Goal: Information Seeking & Learning: Compare options

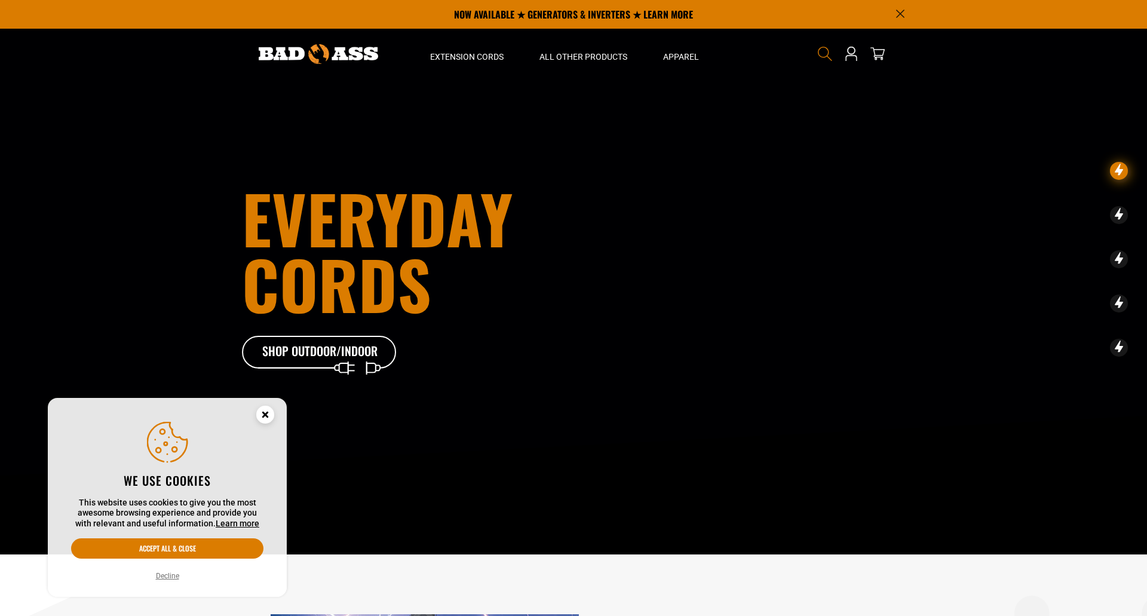
click at [821, 56] on icon "Search" at bounding box center [825, 54] width 16 height 16
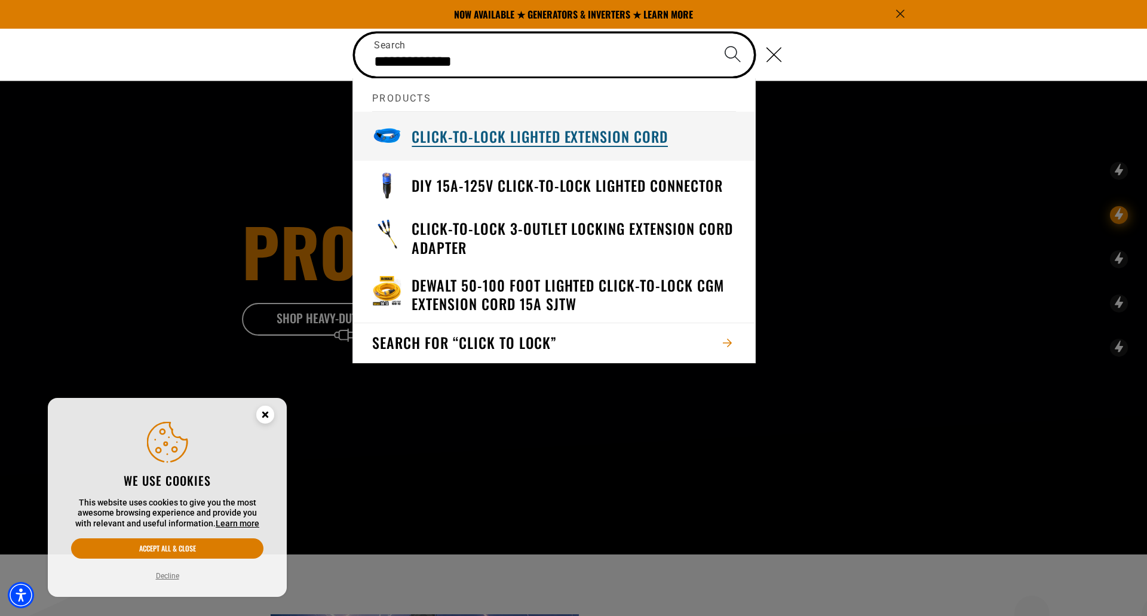
type input "**********"
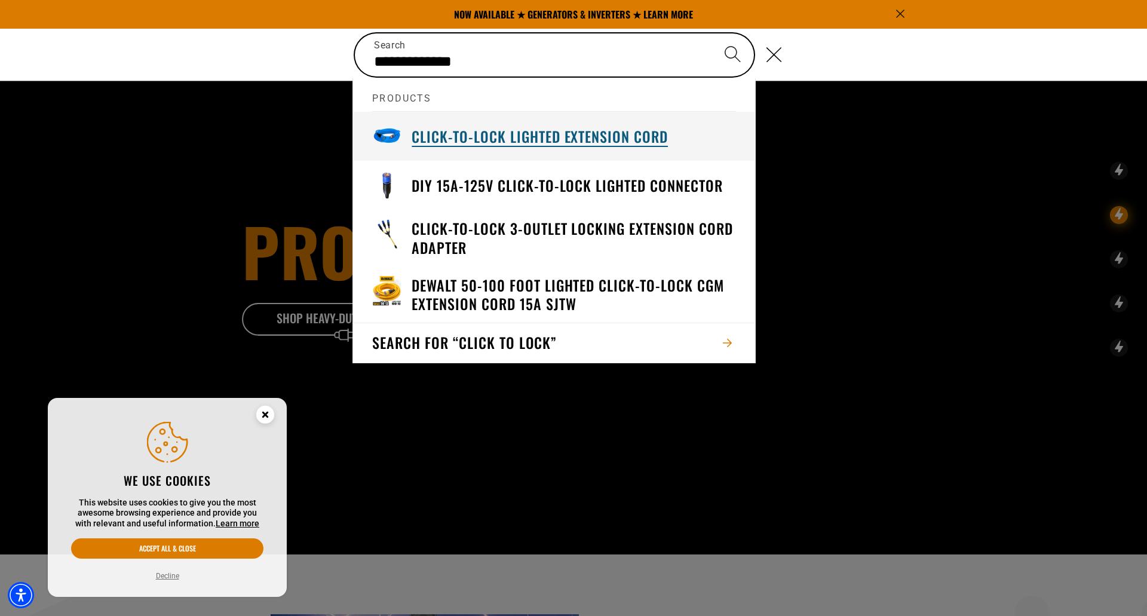
click at [617, 124] on div "Click-to-Lock Lighted Extension Cord" at bounding box center [540, 136] width 256 height 30
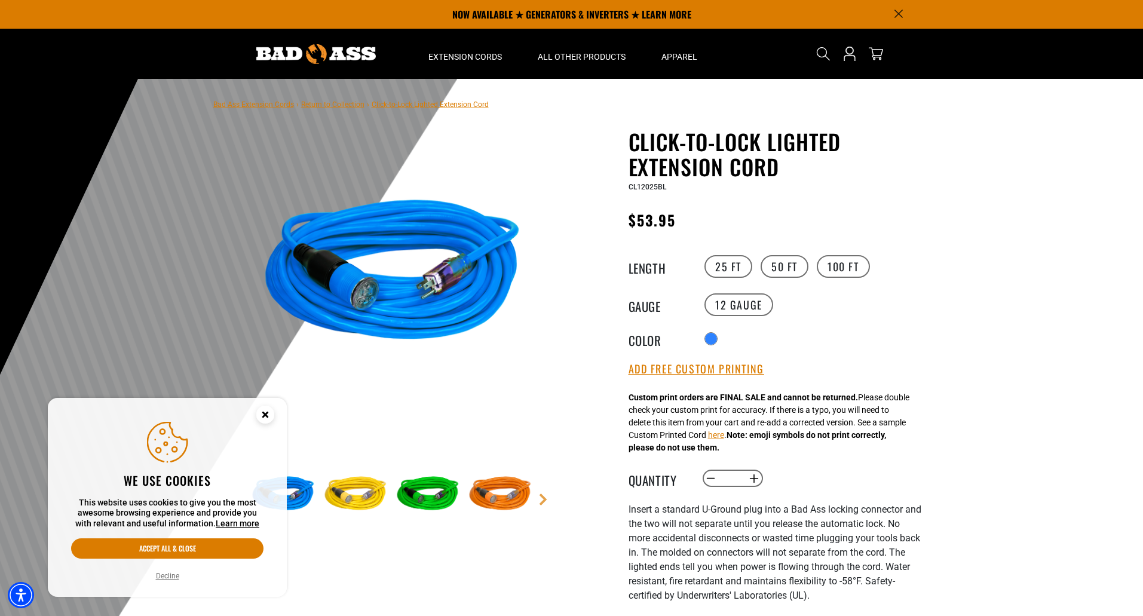
click at [266, 412] on icon "Cookie Consent" at bounding box center [265, 414] width 4 height 4
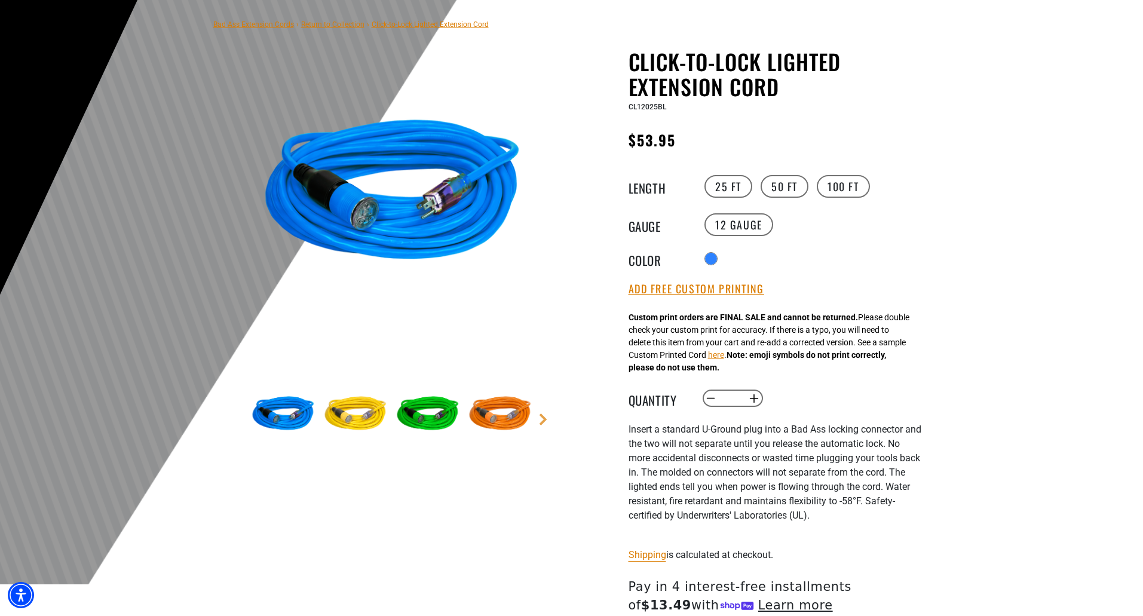
scroll to position [86, 0]
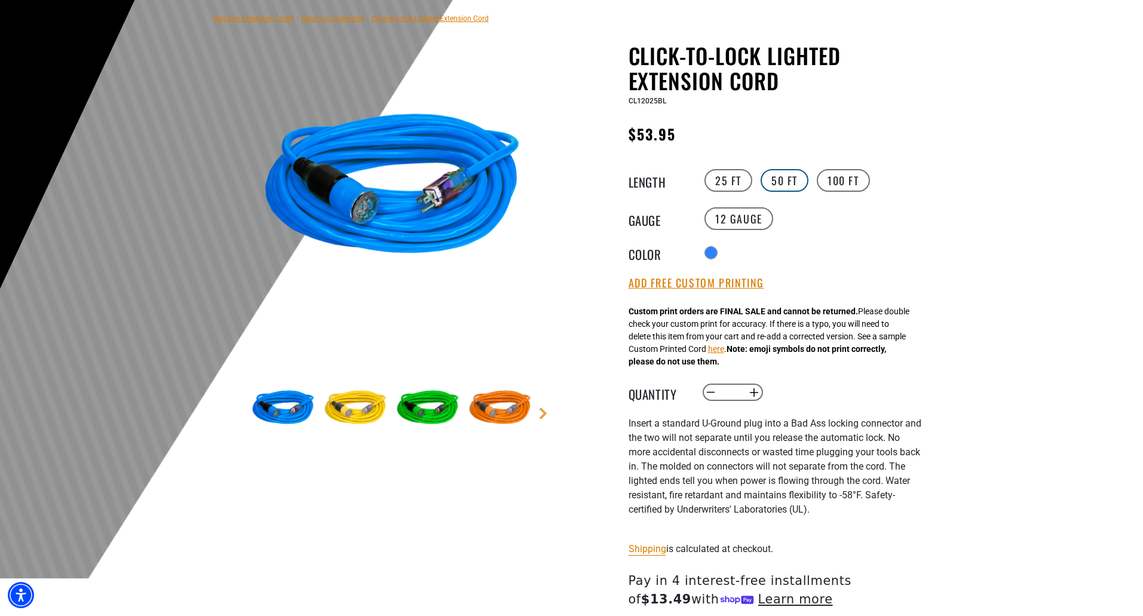
click at [783, 180] on label "50 FT" at bounding box center [785, 180] width 48 height 23
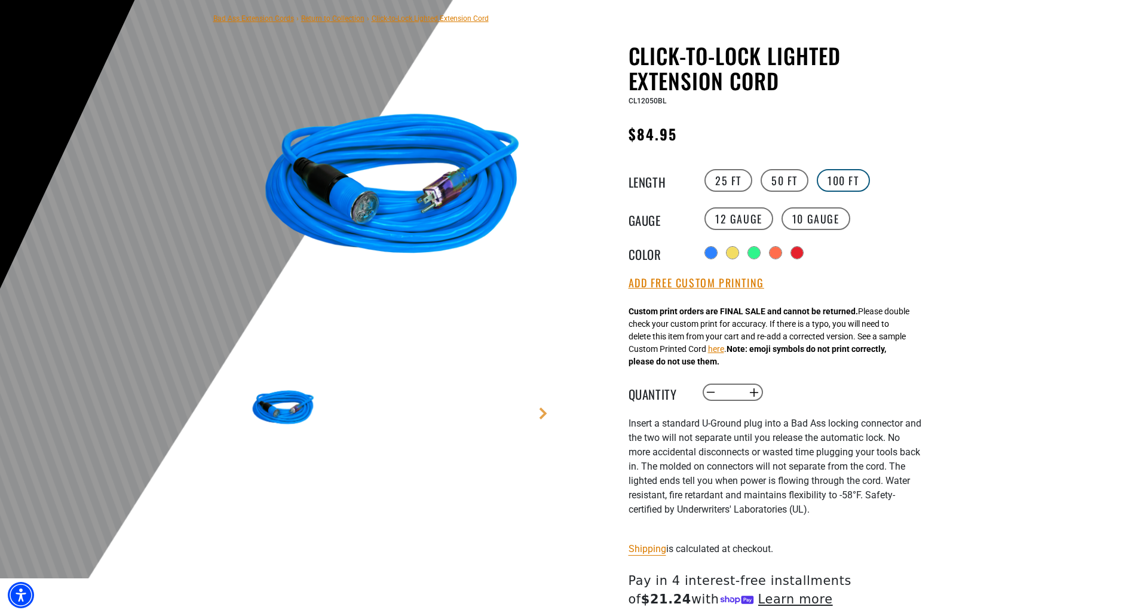
click at [826, 180] on label "100 FT" at bounding box center [843, 180] width 53 height 23
click at [719, 179] on label "25 FT" at bounding box center [728, 180] width 48 height 23
click at [768, 177] on label "50 FT" at bounding box center [785, 180] width 48 height 23
click at [824, 177] on label "100 FT" at bounding box center [843, 180] width 53 height 23
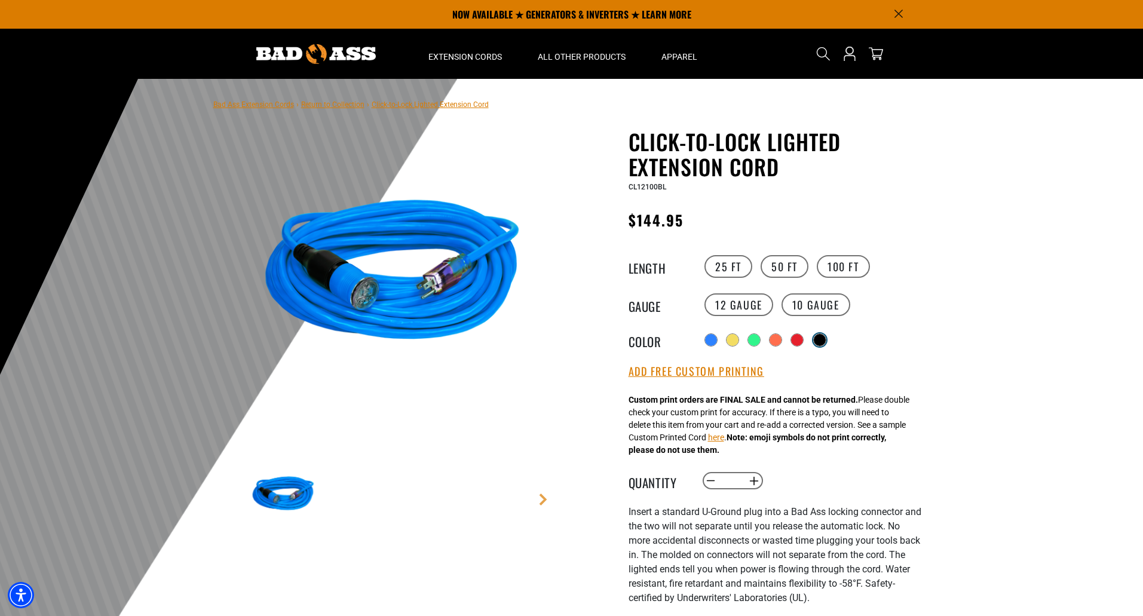
click at [824, 341] on div "Translation missing: en.products.product.variant_sold_out_or_unavailable" at bounding box center [820, 340] width 12 height 12
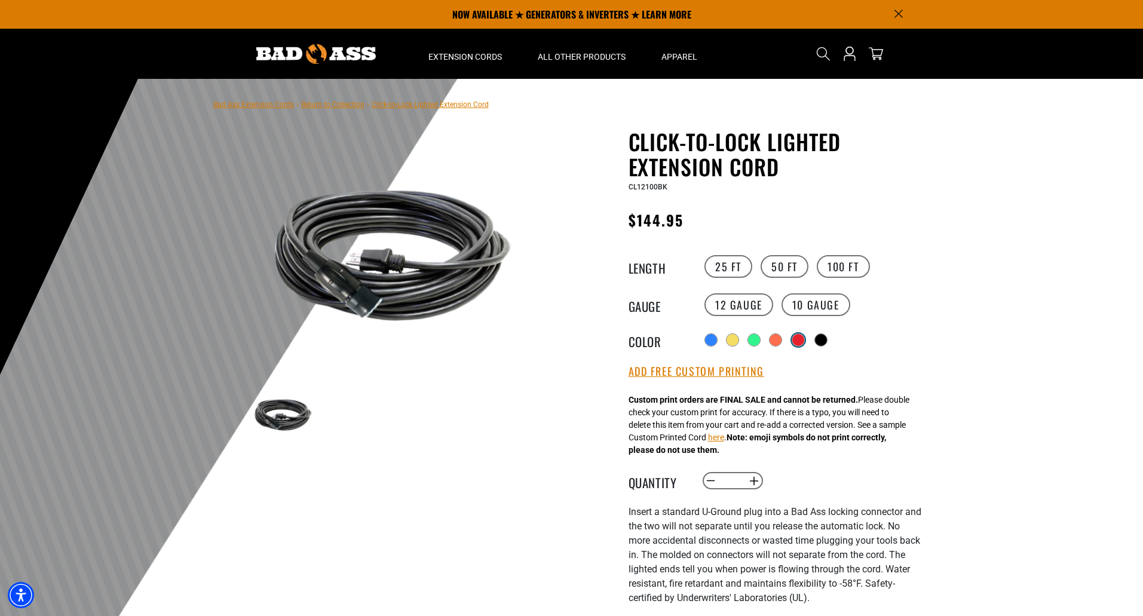
click at [795, 341] on div "Translation missing: en.products.product.variant_sold_out_or_unavailable" at bounding box center [798, 340] width 12 height 12
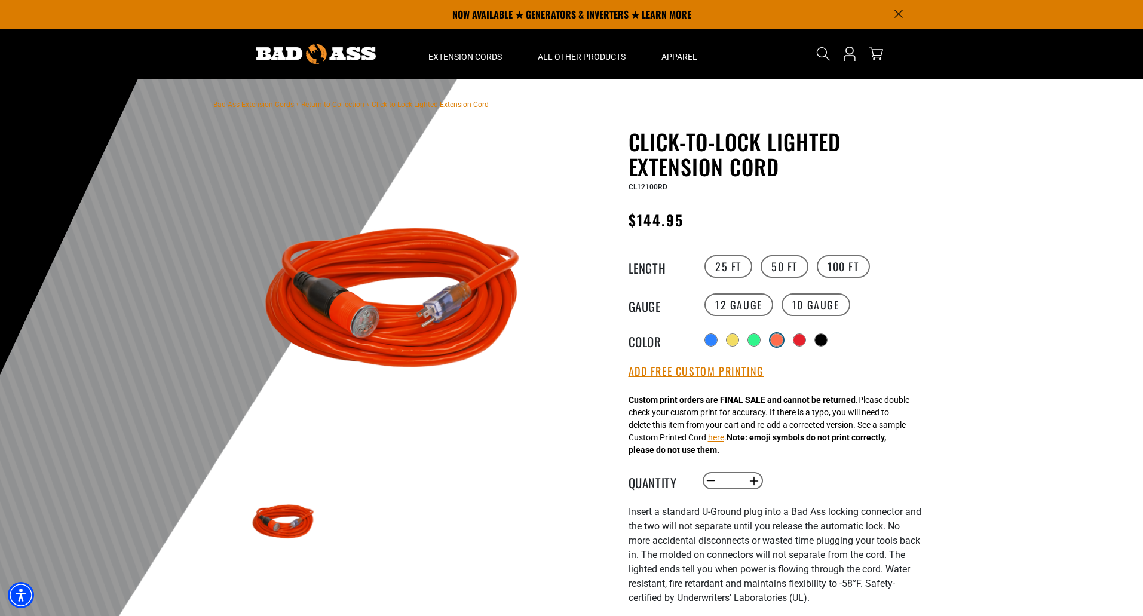
click at [771, 342] on div "Translation missing: en.products.product.variant_sold_out_or_unavailable" at bounding box center [777, 340] width 12 height 12
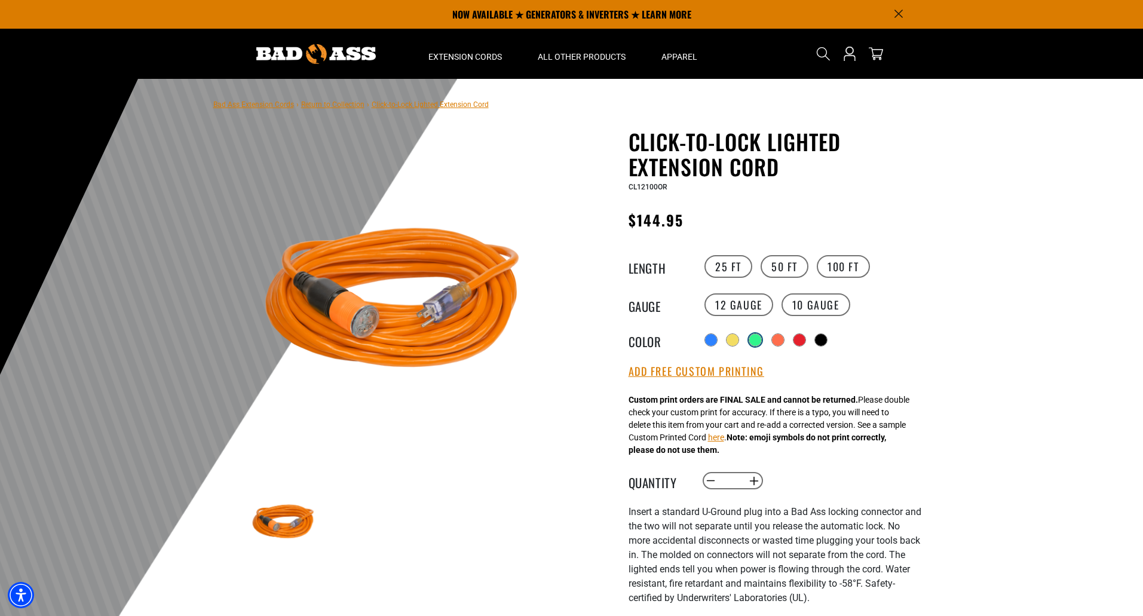
click at [755, 342] on div "Translation missing: en.products.product.variant_sold_out_or_unavailable" at bounding box center [755, 340] width 12 height 12
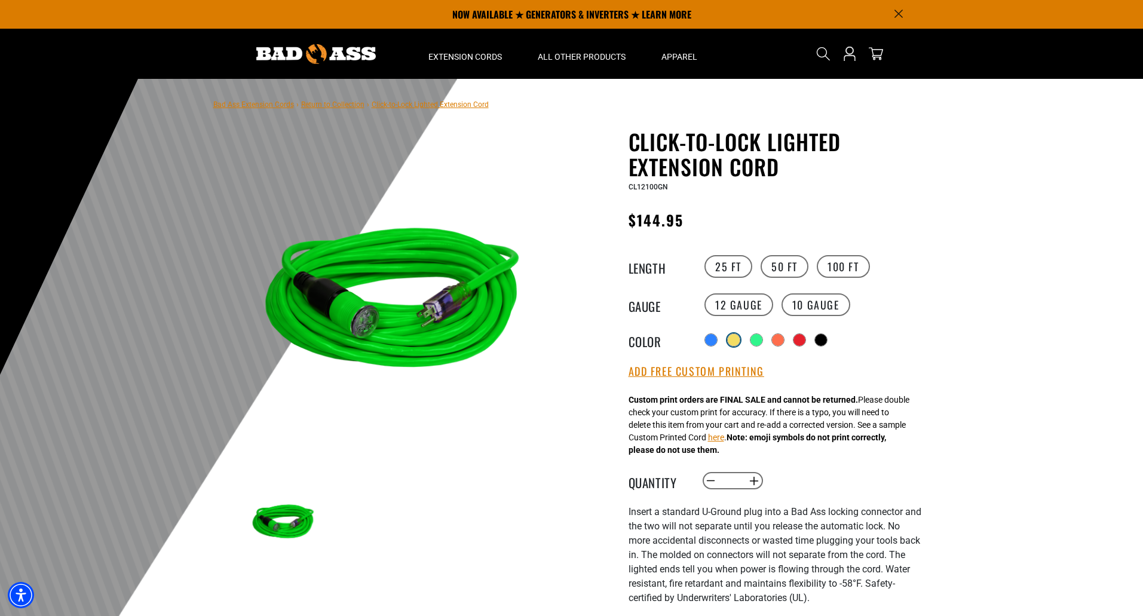
click at [729, 343] on div "Translation missing: en.products.product.variant_sold_out_or_unavailable" at bounding box center [734, 340] width 12 height 12
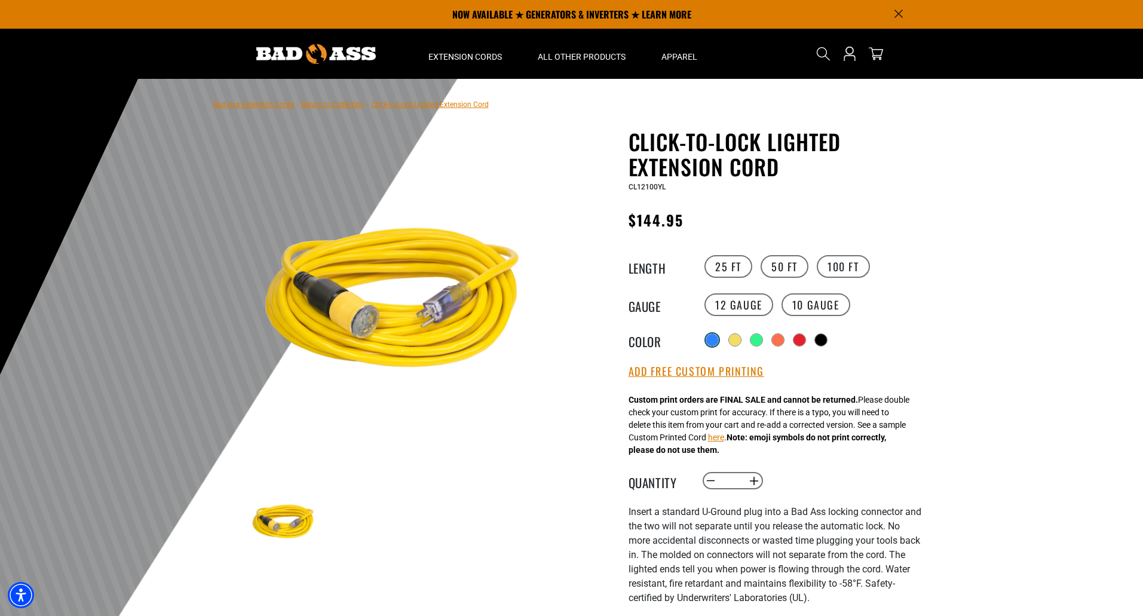
click at [708, 342] on div at bounding box center [712, 340] width 12 height 12
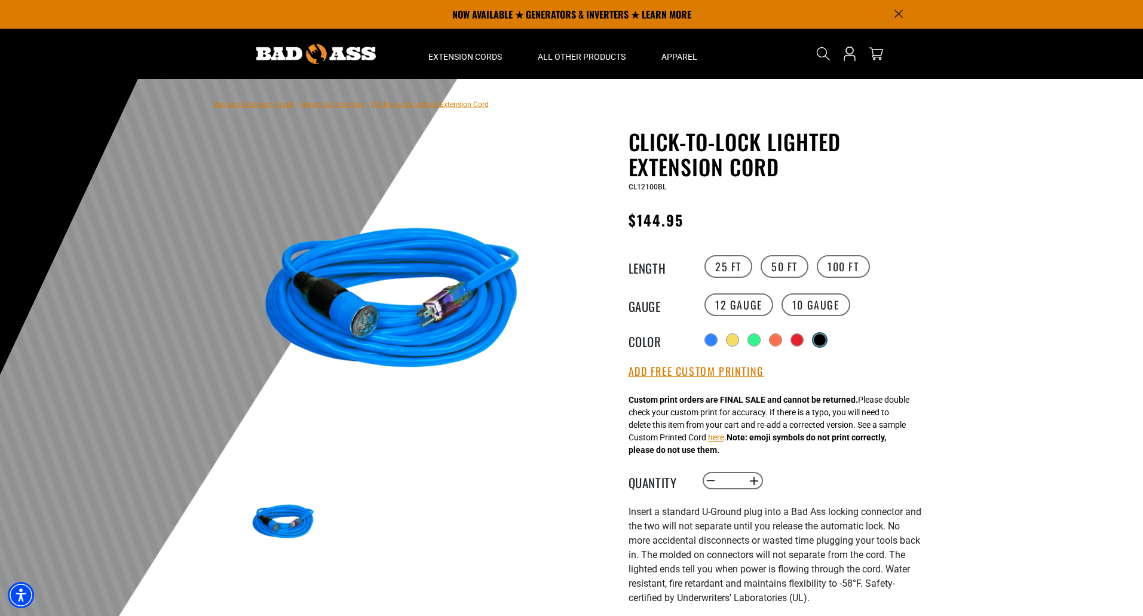
click at [825, 338] on div "Translation missing: en.products.product.variant_sold_out_or_unavailable" at bounding box center [820, 340] width 12 height 12
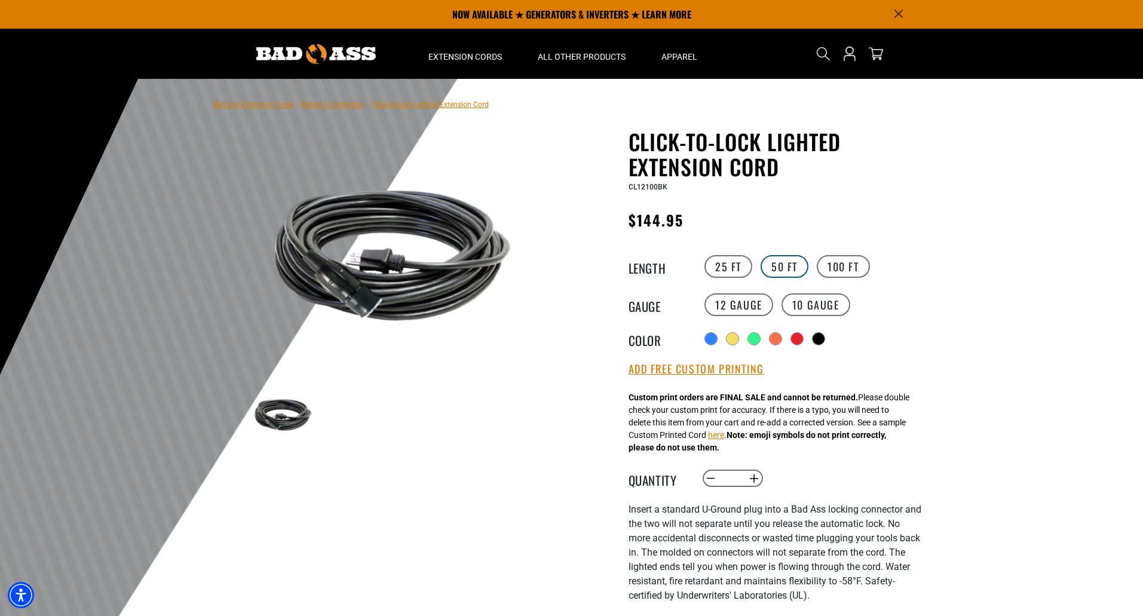
click at [774, 256] on label "50 FT" at bounding box center [785, 266] width 48 height 23
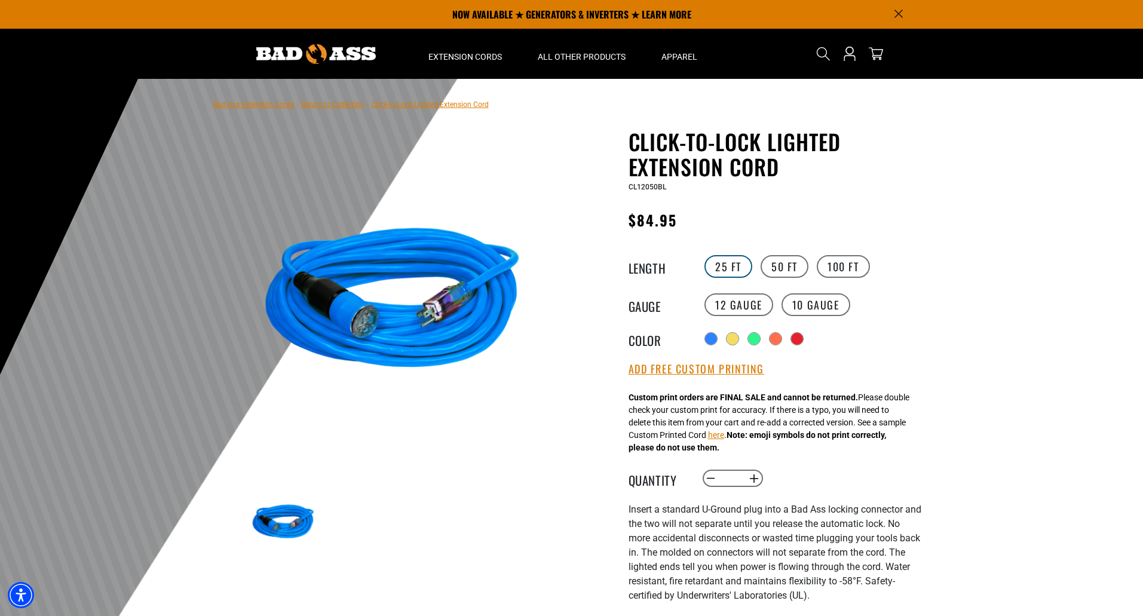
click at [735, 259] on label "25 FT" at bounding box center [728, 266] width 48 height 23
click at [765, 269] on label "50 FT" at bounding box center [785, 266] width 48 height 23
click at [833, 268] on label "100 FT" at bounding box center [843, 266] width 53 height 23
click at [816, 302] on label "10 Gauge Translation missing: en.products.product.variant_sold_out_or_unavailab…" at bounding box center [815, 304] width 69 height 23
click at [749, 306] on label "12 Gauge" at bounding box center [738, 304] width 69 height 23
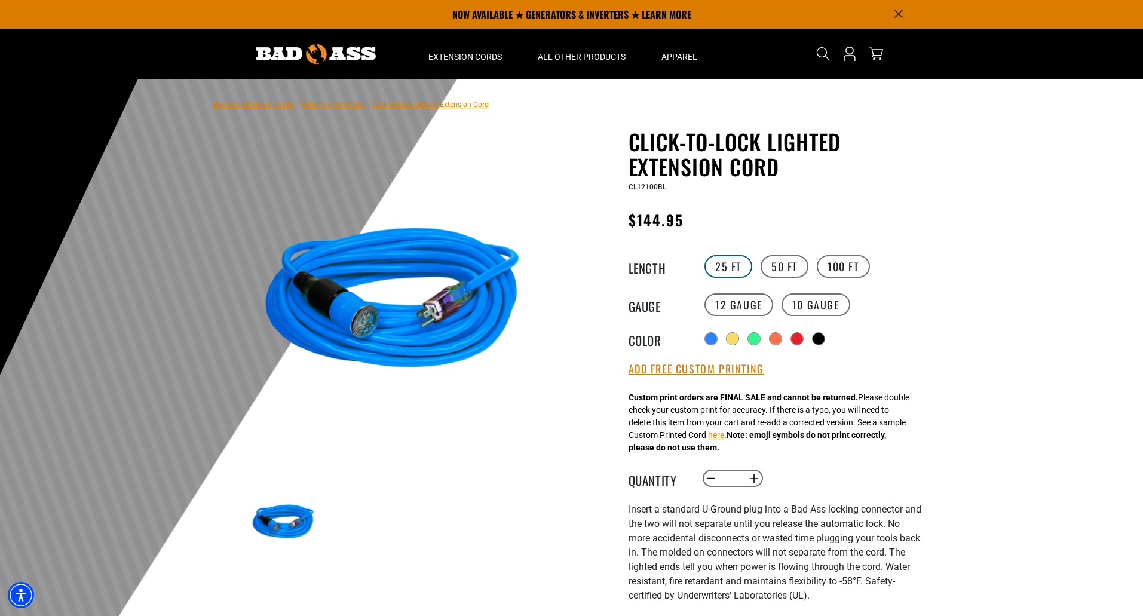
click at [730, 269] on label "25 FT" at bounding box center [728, 266] width 48 height 23
click at [761, 265] on label "50 FT" at bounding box center [785, 266] width 48 height 23
click at [822, 265] on label "100 FT" at bounding box center [843, 266] width 53 height 23
click at [826, 343] on div "Translation missing: en.products.product.variant_sold_out_or_unavailable" at bounding box center [820, 340] width 12 height 12
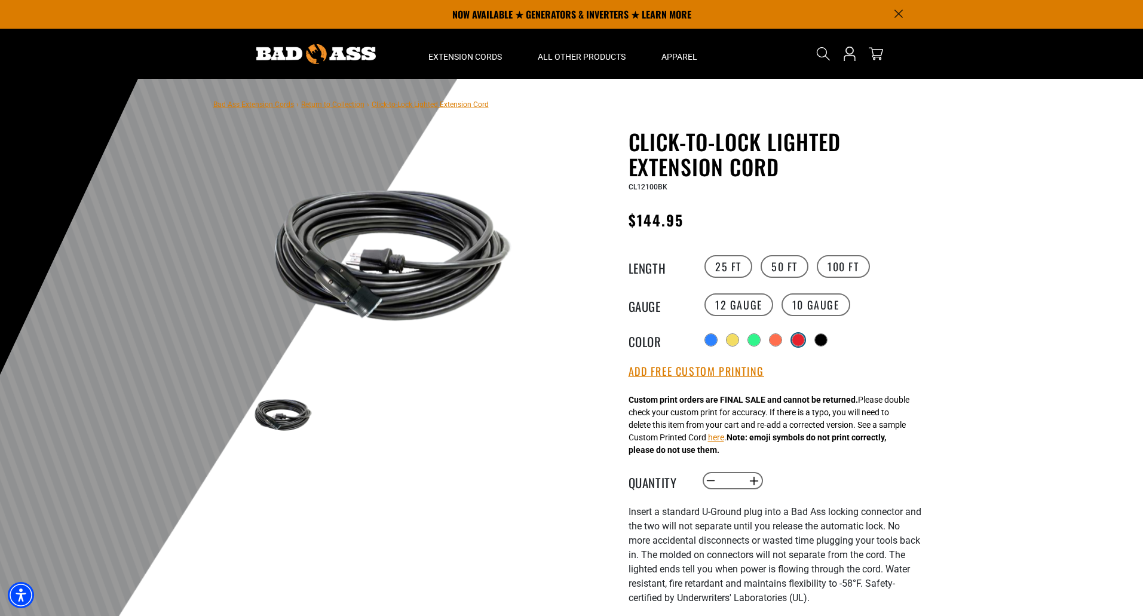
click at [801, 342] on div "Translation missing: en.products.product.variant_sold_out_or_unavailable" at bounding box center [798, 340] width 12 height 12
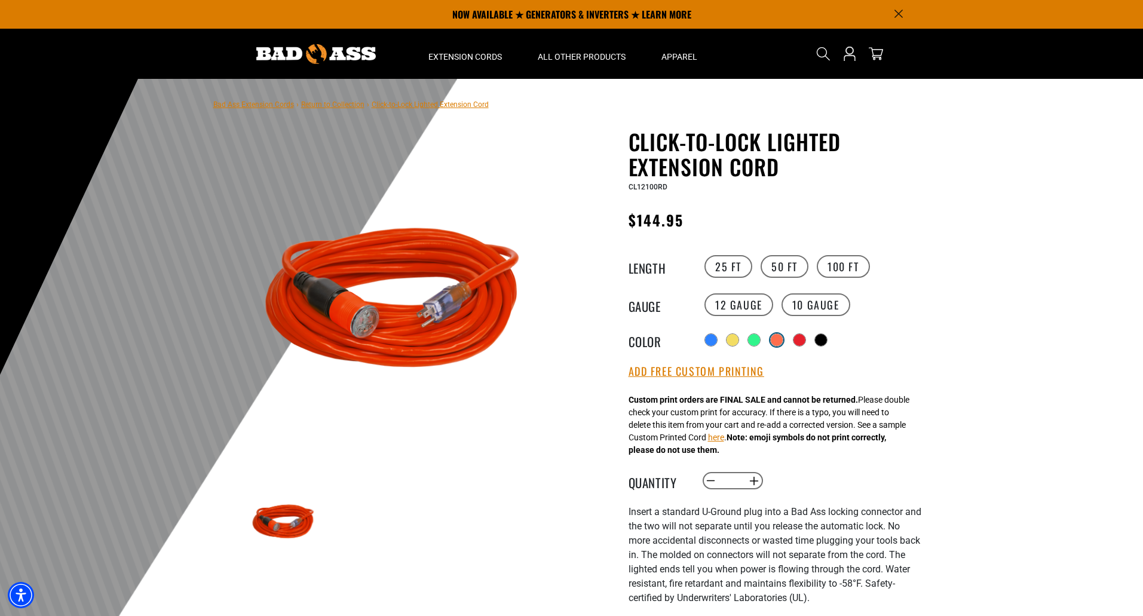
click at [775, 341] on div "Translation missing: en.products.product.variant_sold_out_or_unavailable" at bounding box center [777, 340] width 12 height 12
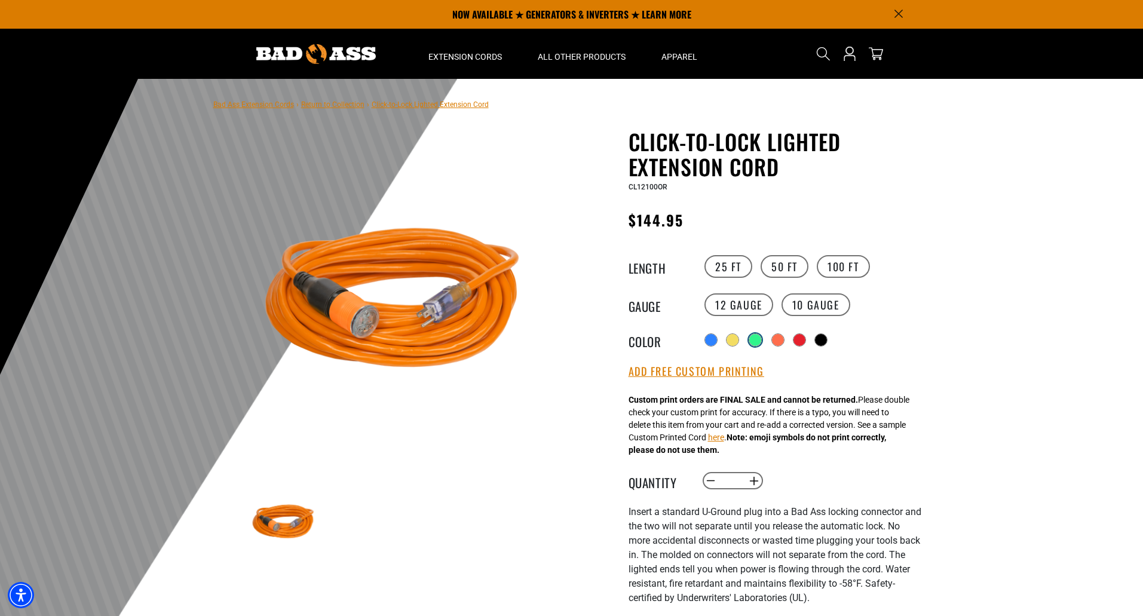
click at [752, 344] on div "Translation missing: en.products.product.variant_sold_out_or_unavailable" at bounding box center [755, 340] width 12 height 12
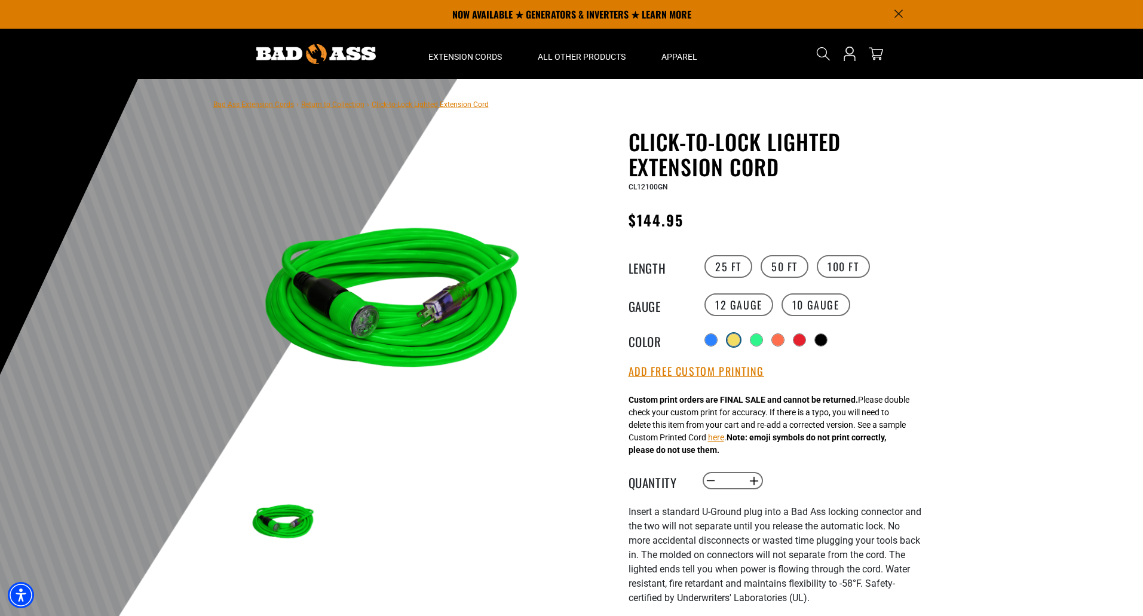
click at [729, 344] on div "Translation missing: en.products.product.variant_sold_out_or_unavailable" at bounding box center [734, 340] width 12 height 12
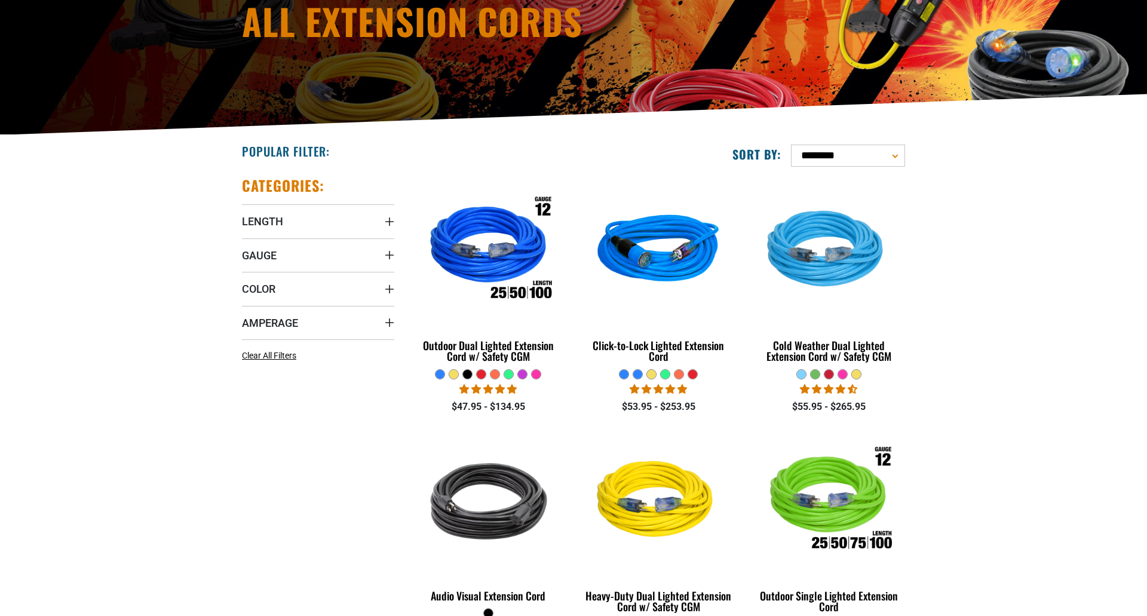
scroll to position [172, 0]
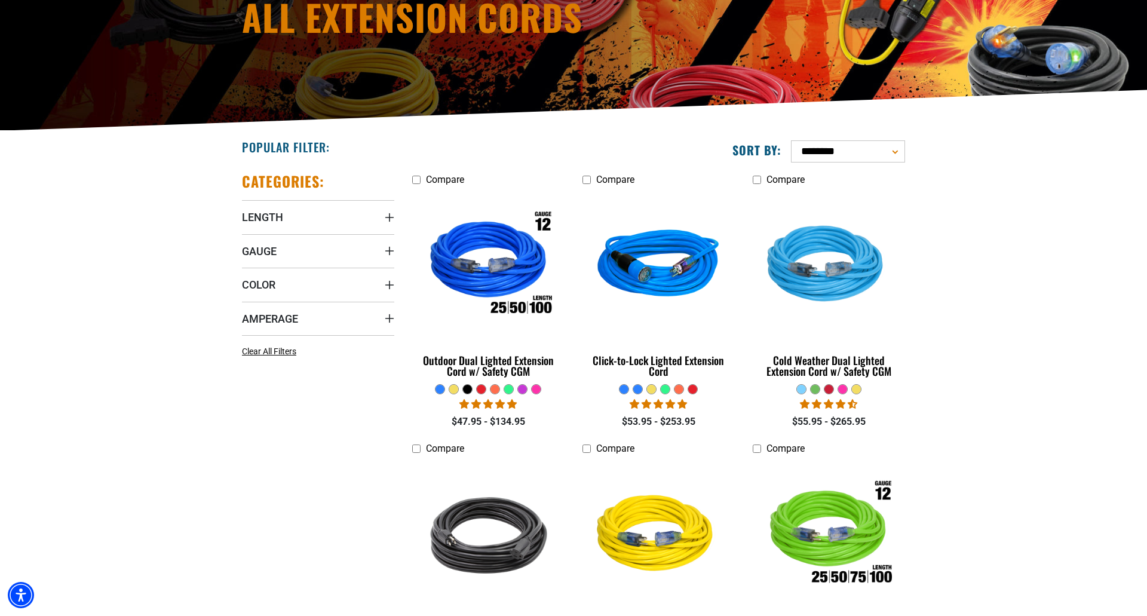
click at [636, 391] on div at bounding box center [637, 389] width 9 height 9
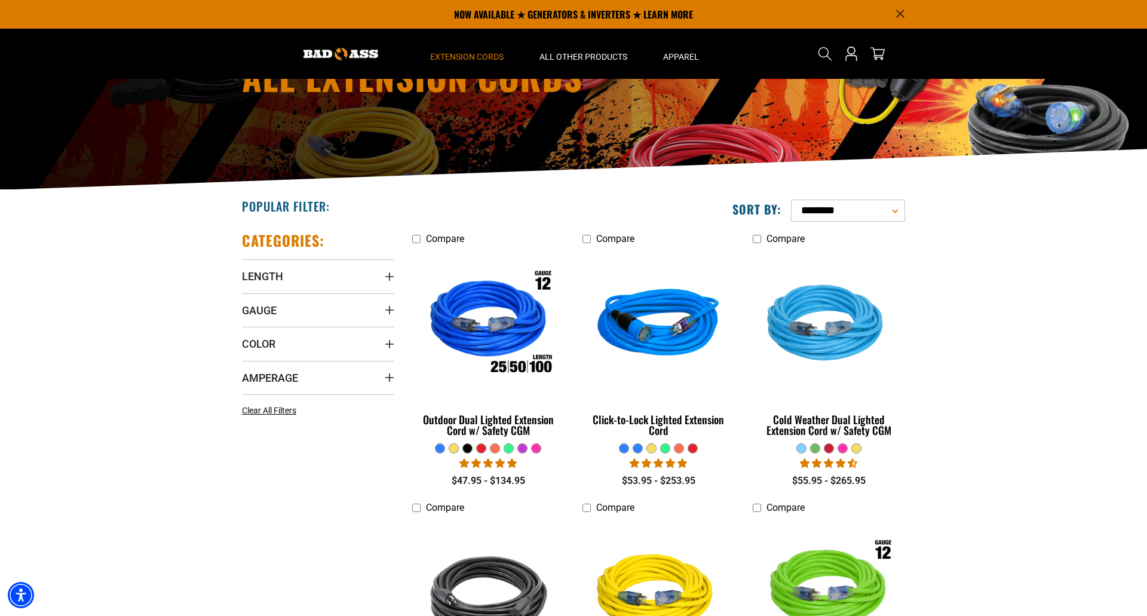
scroll to position [0, 0]
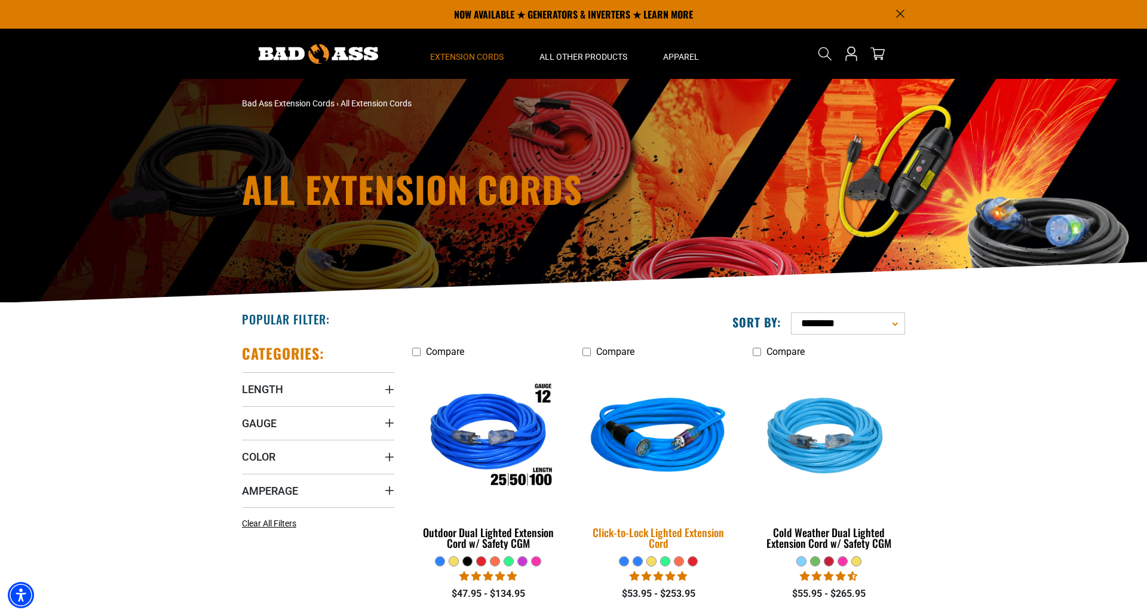
click at [645, 425] on img at bounding box center [658, 437] width 167 height 153
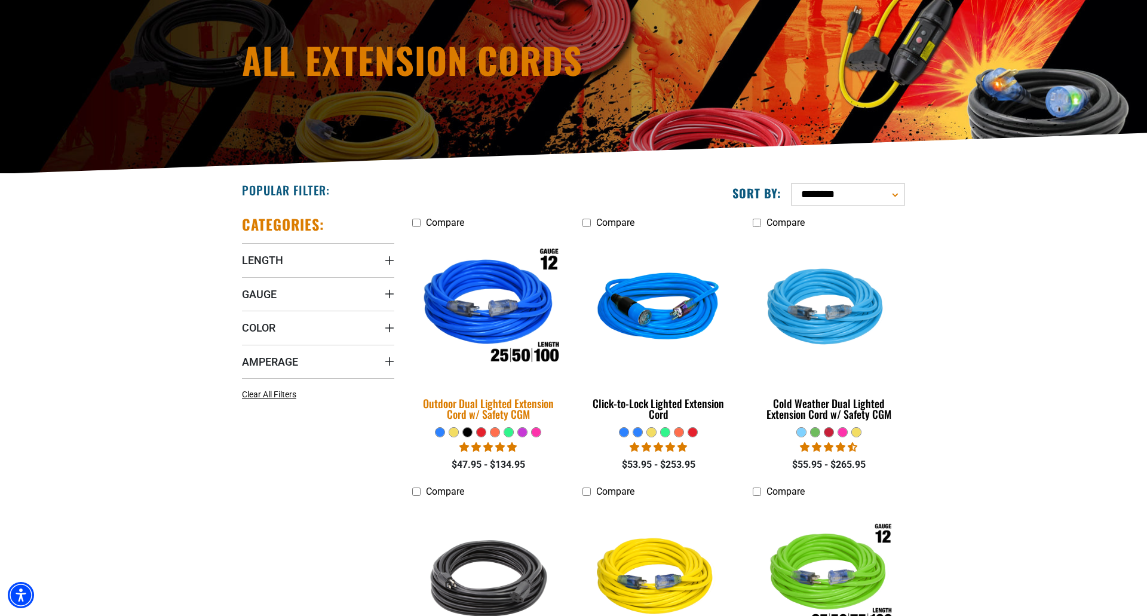
scroll to position [172, 0]
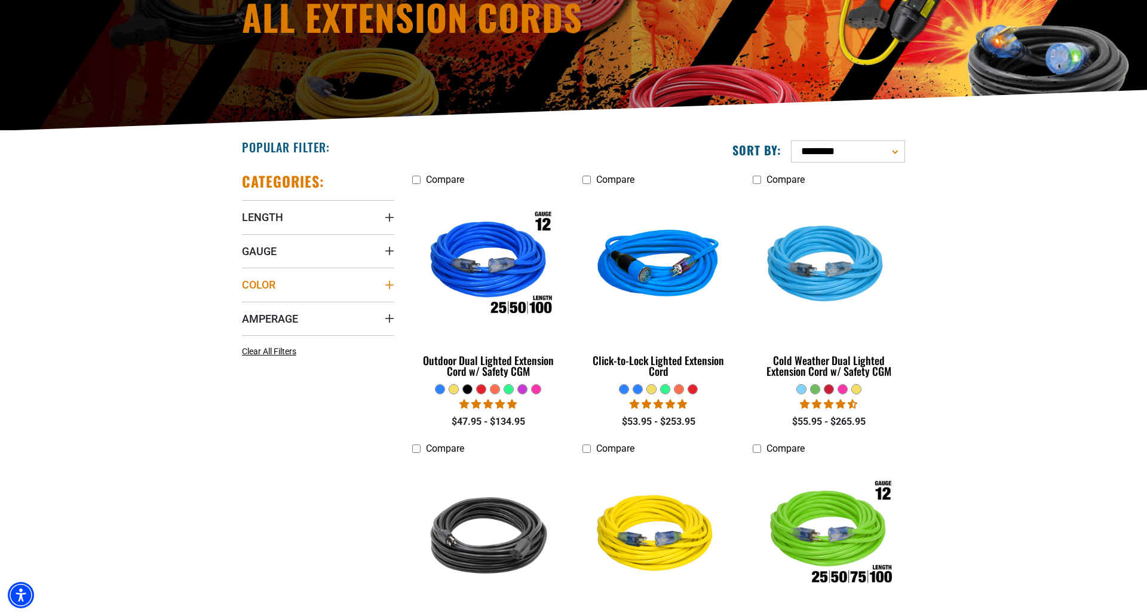
click at [388, 289] on icon "Color" at bounding box center [390, 285] width 10 height 10
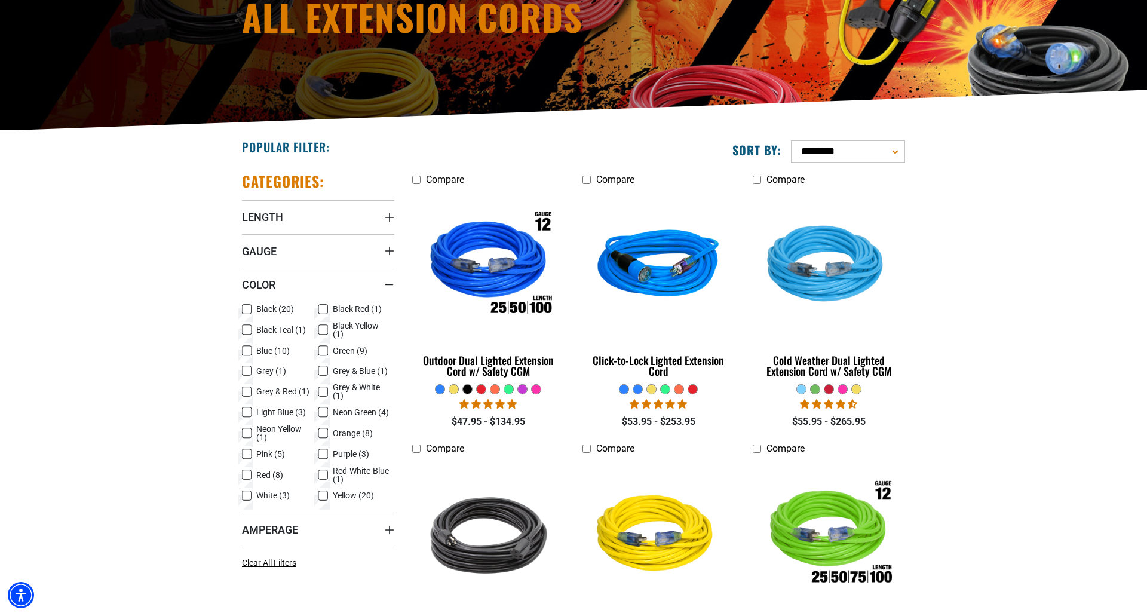
click at [249, 309] on icon at bounding box center [247, 310] width 10 height 16
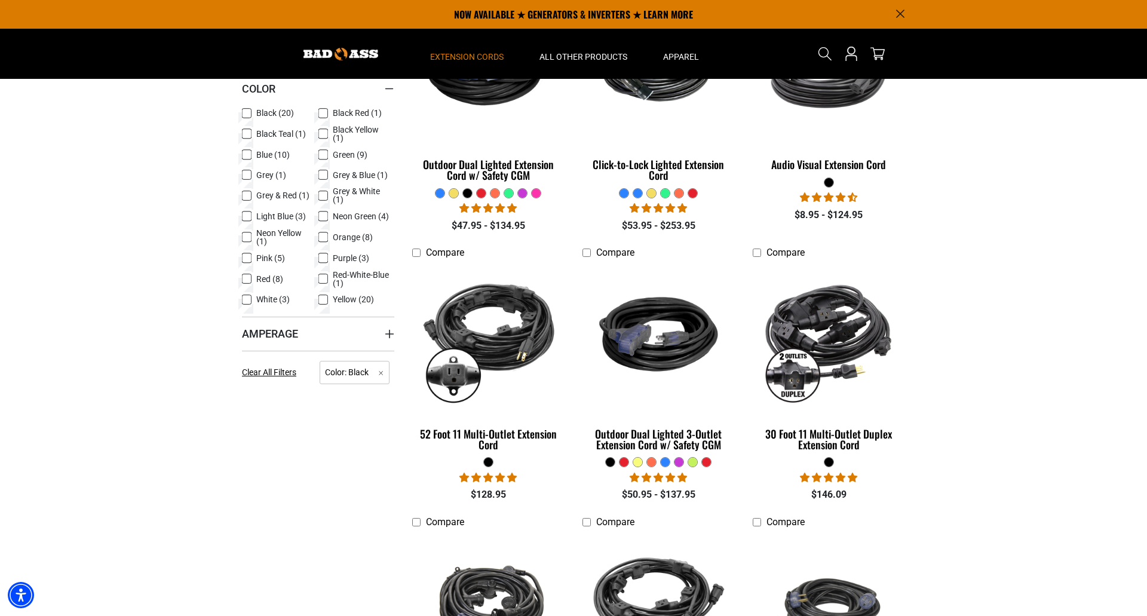
scroll to position [215, 0]
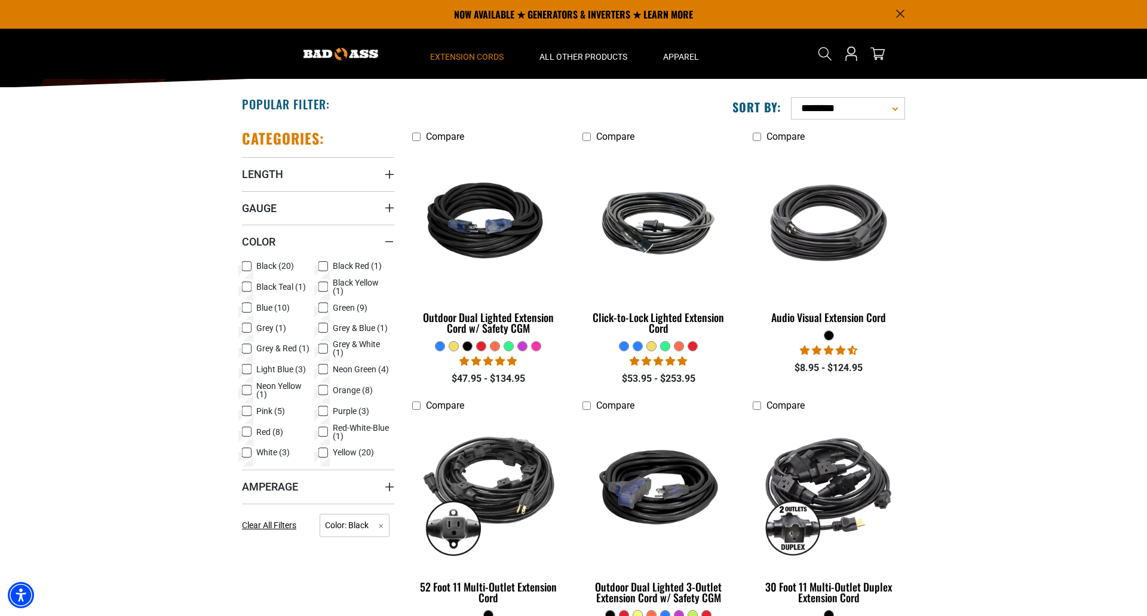
click at [246, 265] on icon at bounding box center [246, 266] width 7 height 7
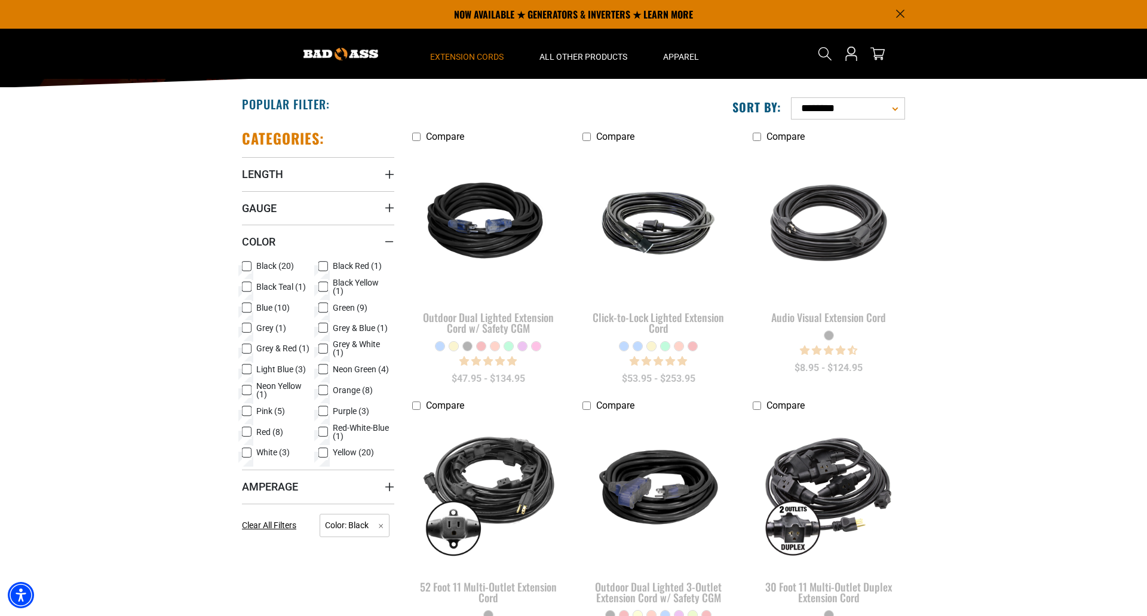
click at [249, 287] on icon at bounding box center [247, 287] width 10 height 16
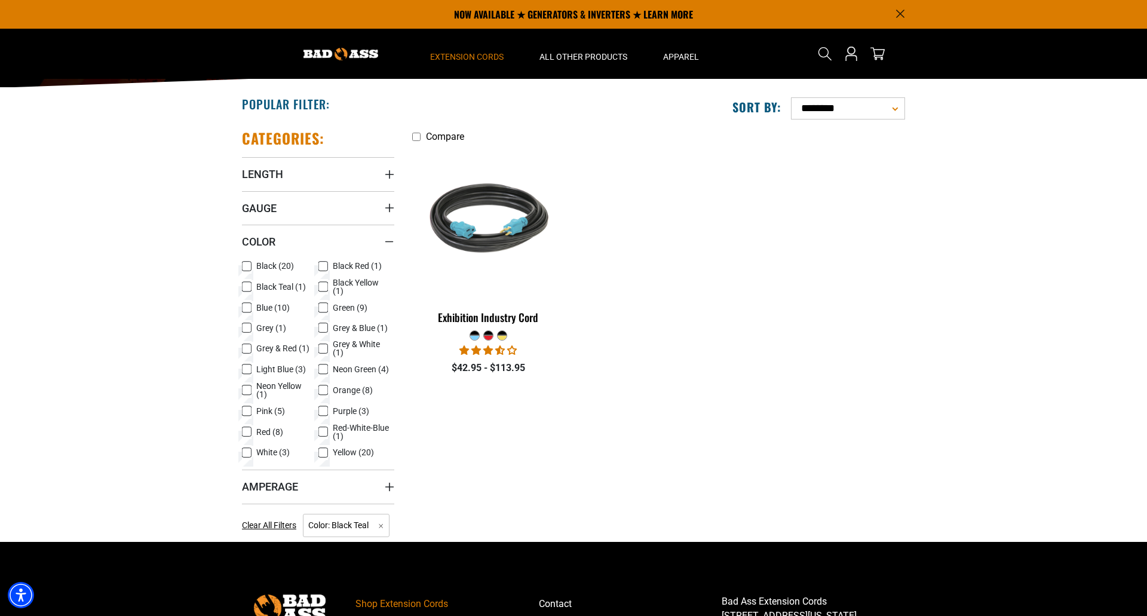
click at [247, 285] on icon at bounding box center [246, 287] width 7 height 7
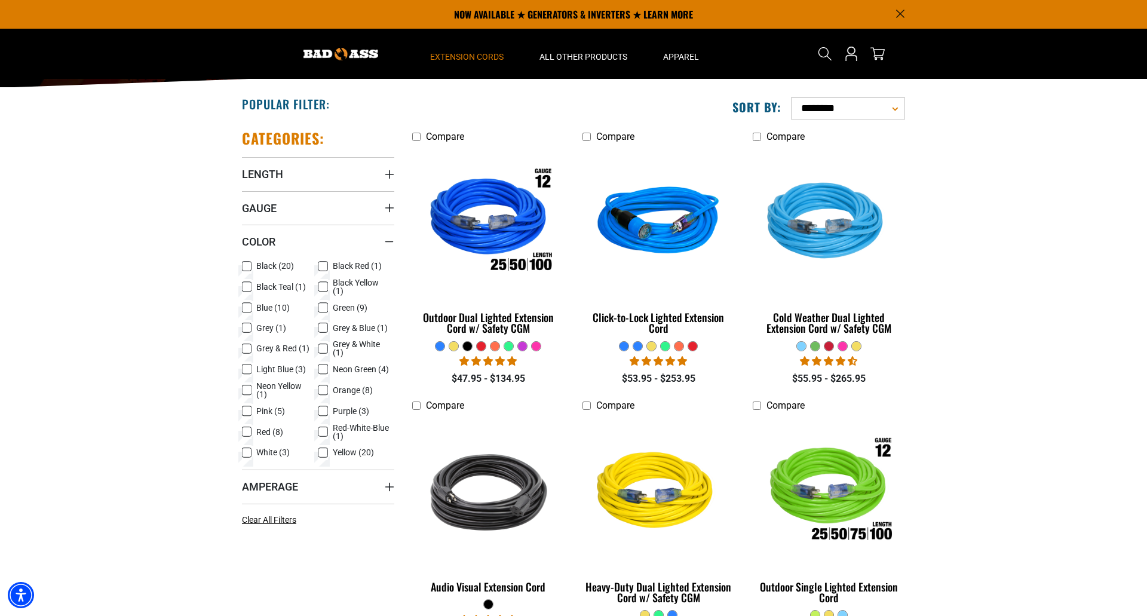
click at [246, 303] on icon at bounding box center [247, 308] width 10 height 16
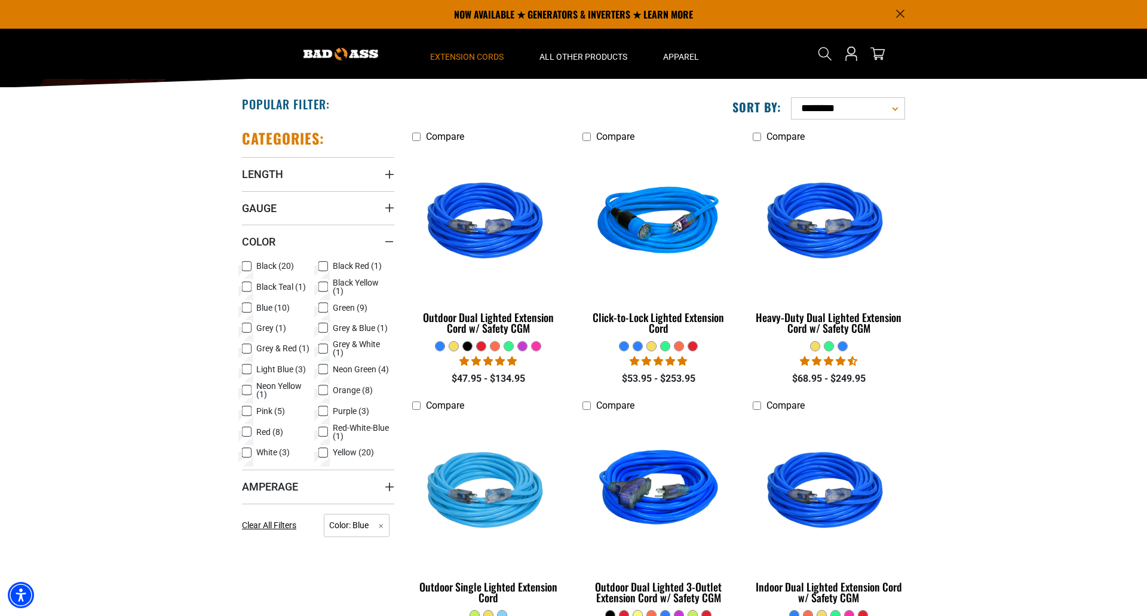
click at [246, 303] on rect at bounding box center [247, 308] width 10 height 10
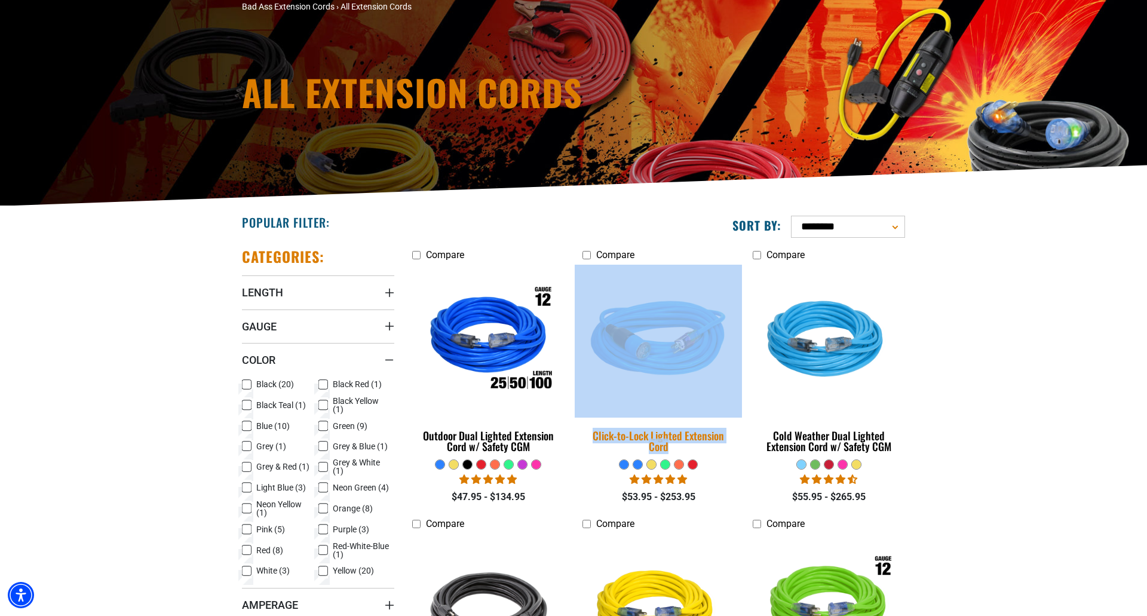
scroll to position [172, 0]
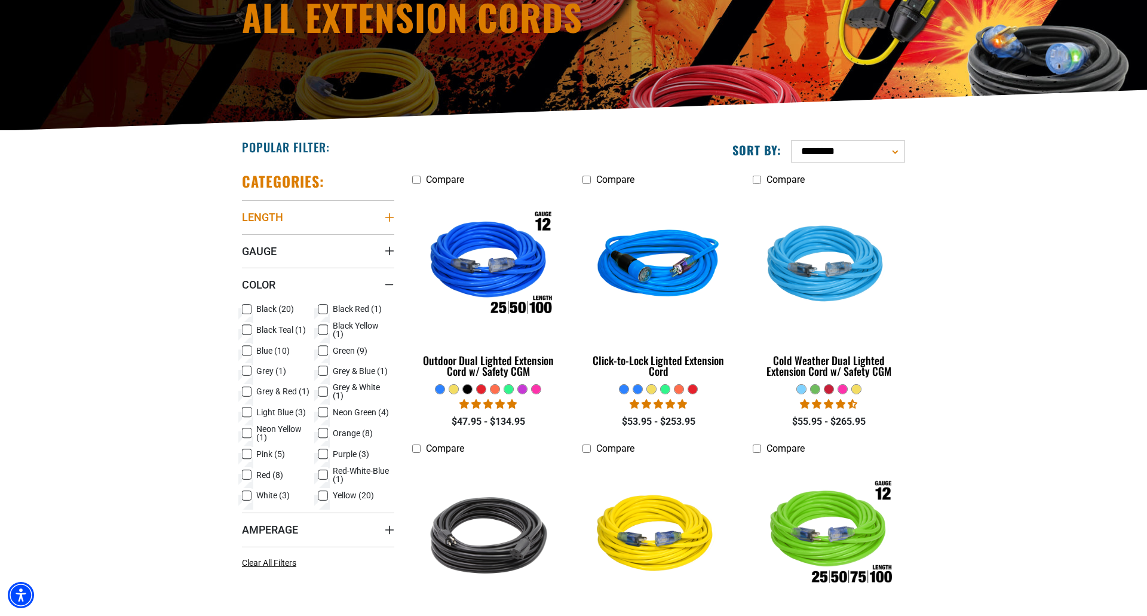
click at [391, 217] on icon "Length" at bounding box center [390, 218] width 10 height 10
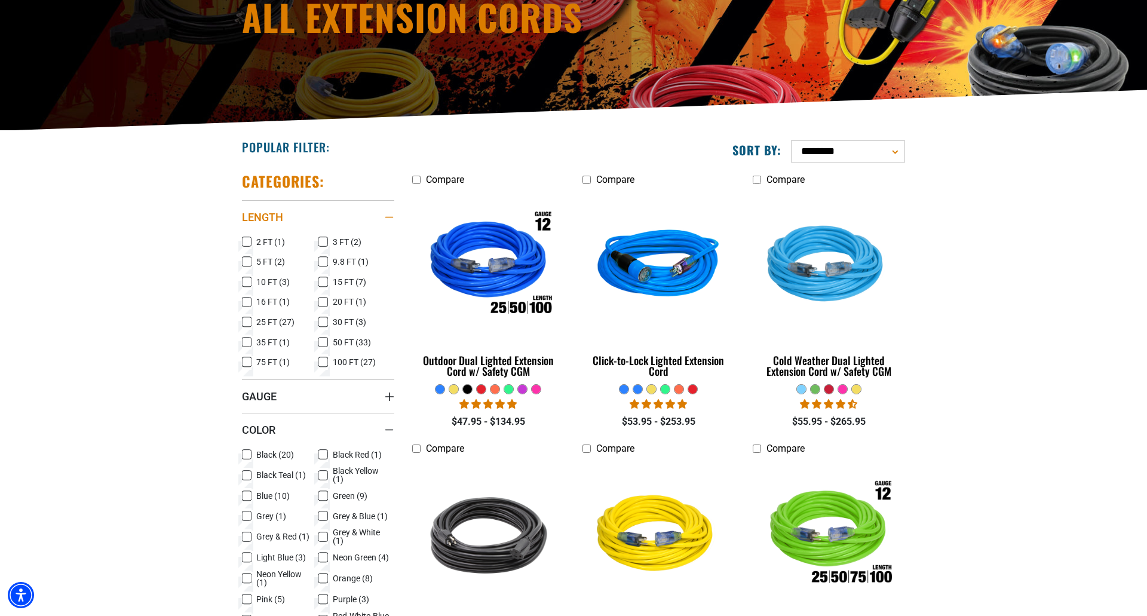
click at [391, 217] on icon "Length" at bounding box center [390, 217] width 10 height 2
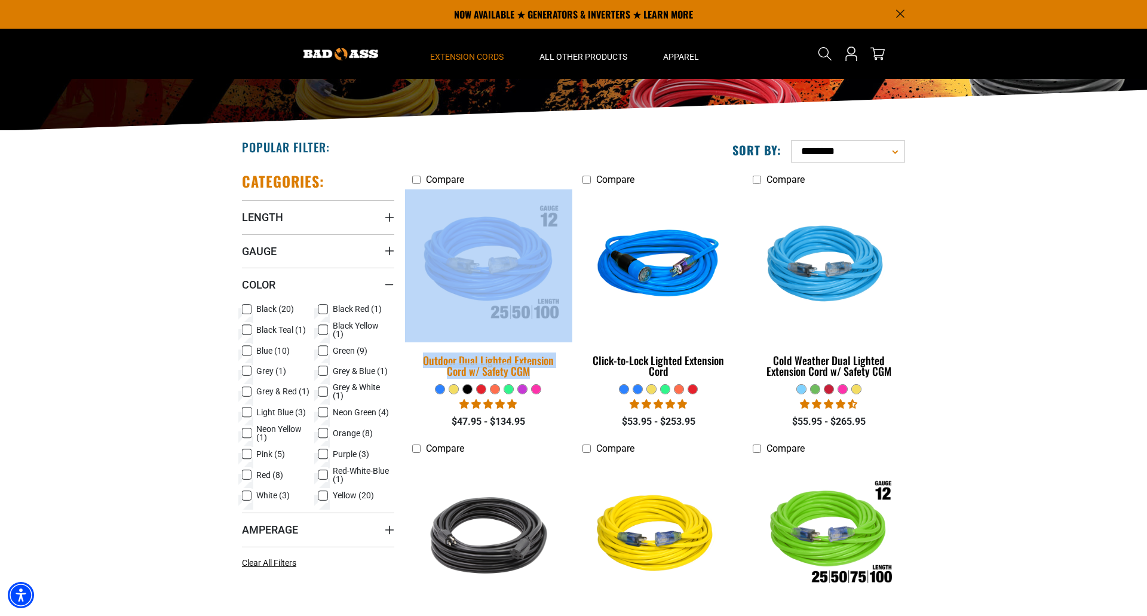
copy link "Outdoor Dual Lighted Extension Cord w/ Safety CGM"
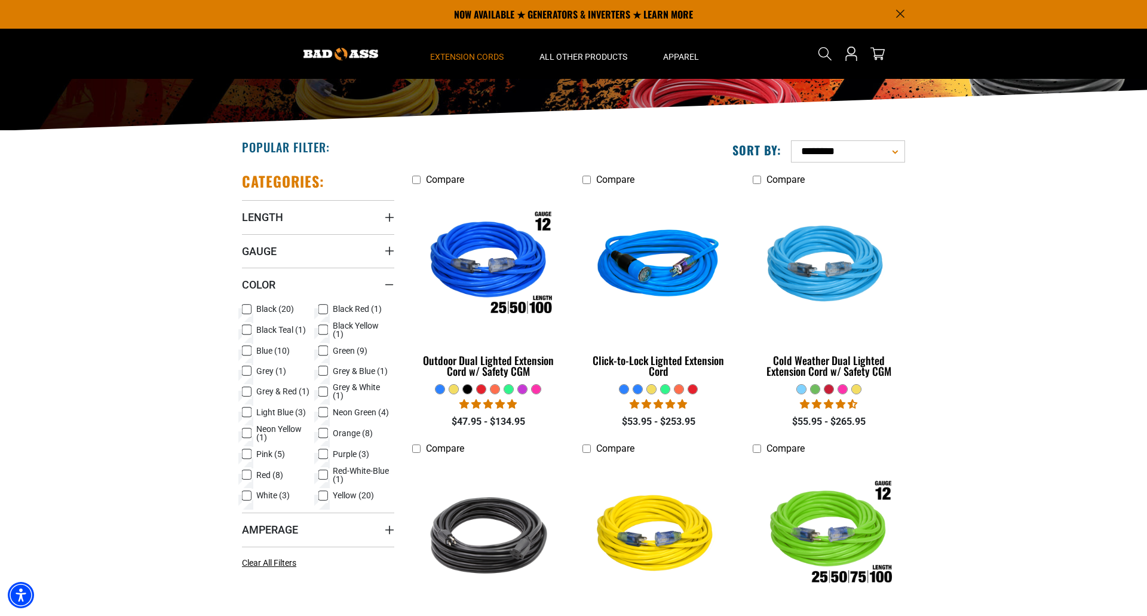
click at [336, 219] on summary "Length" at bounding box center [318, 216] width 152 height 33
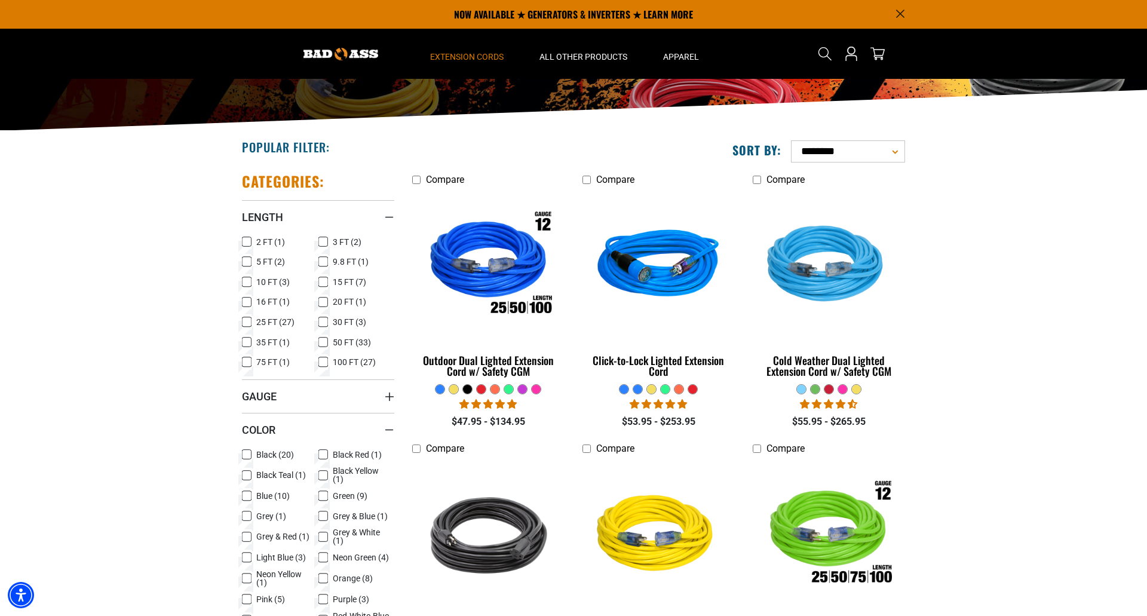
click at [327, 361] on icon at bounding box center [323, 362] width 10 height 16
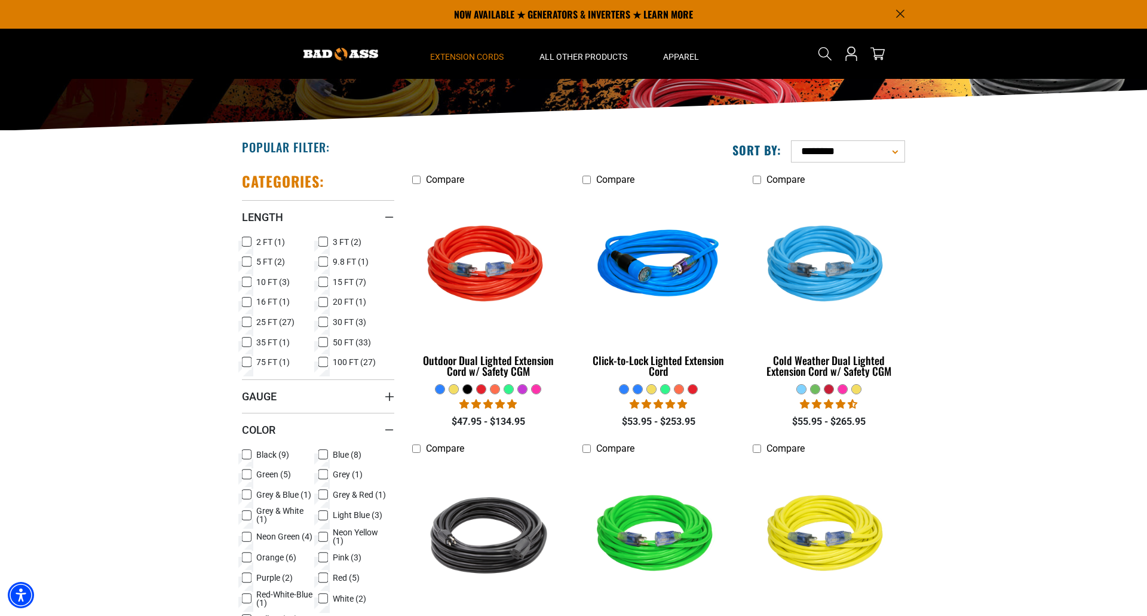
click at [246, 317] on rect at bounding box center [247, 322] width 10 height 10
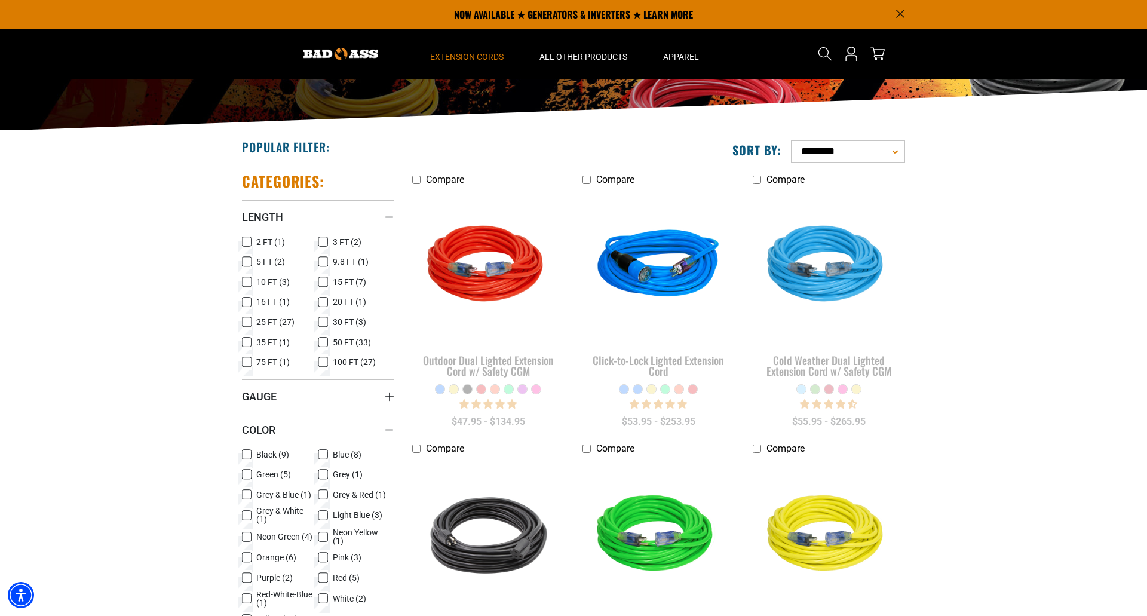
click at [326, 361] on icon at bounding box center [323, 362] width 7 height 7
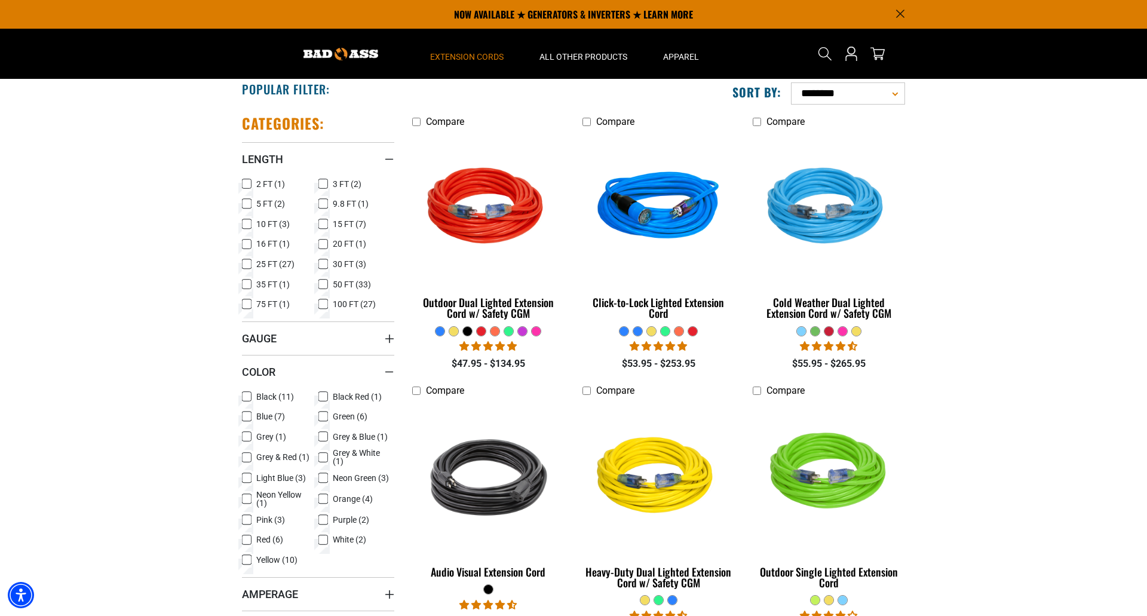
scroll to position [215, 0]
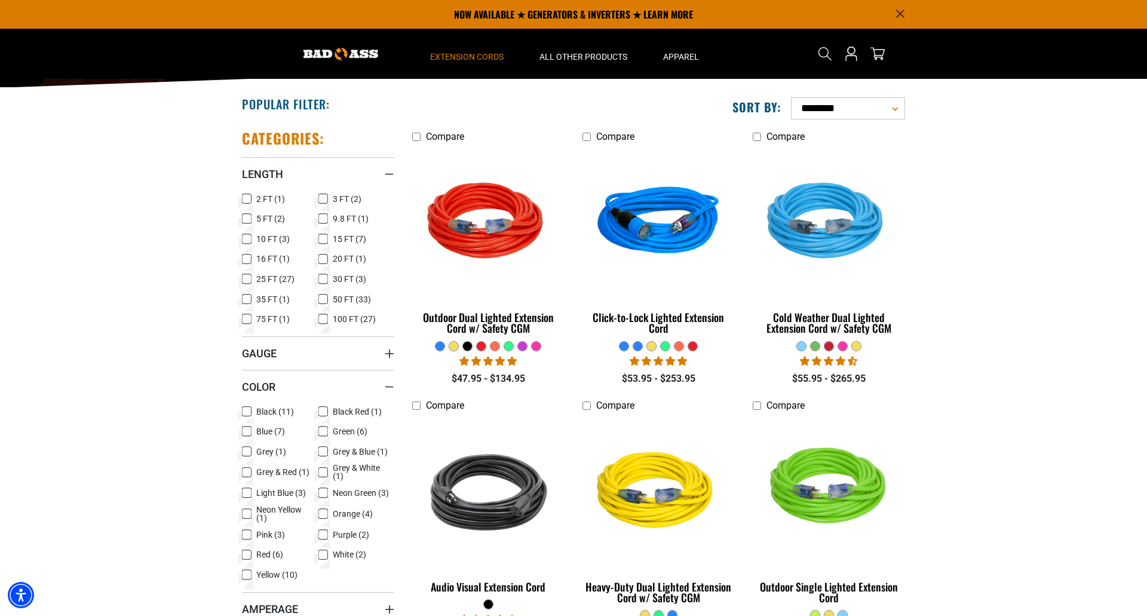
click at [247, 278] on icon at bounding box center [246, 279] width 7 height 7
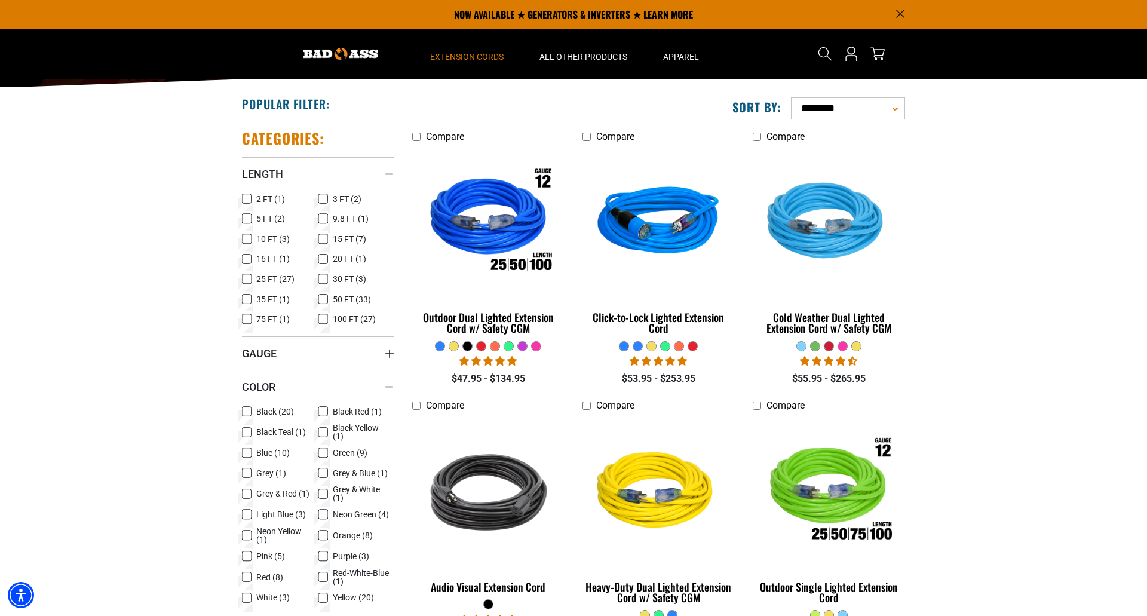
click at [247, 199] on icon at bounding box center [247, 199] width 10 height 16
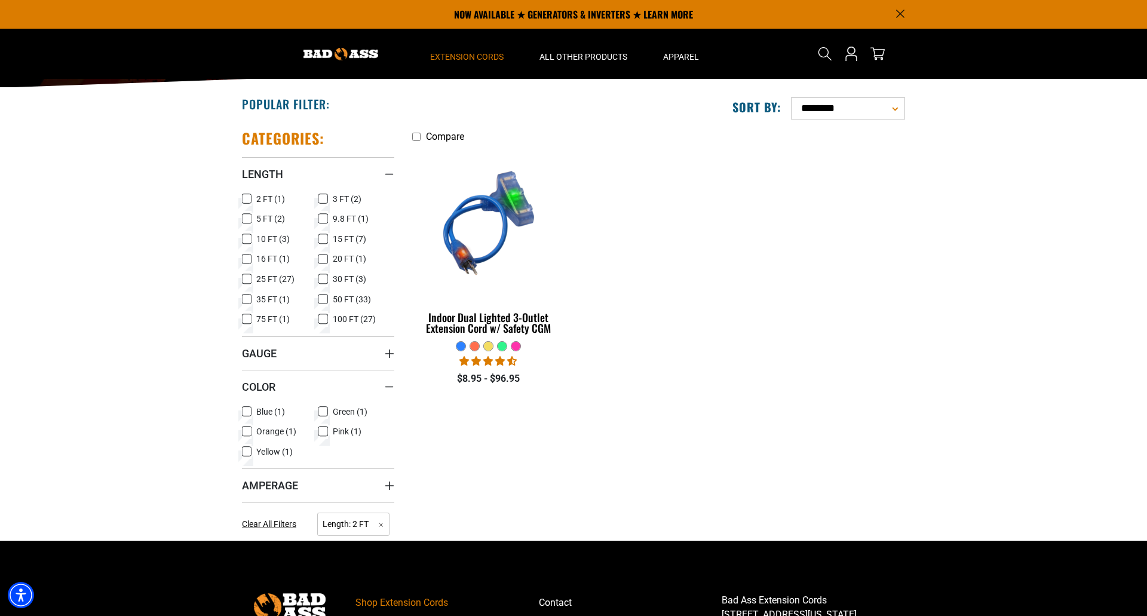
click at [247, 199] on icon at bounding box center [246, 199] width 5 height 3
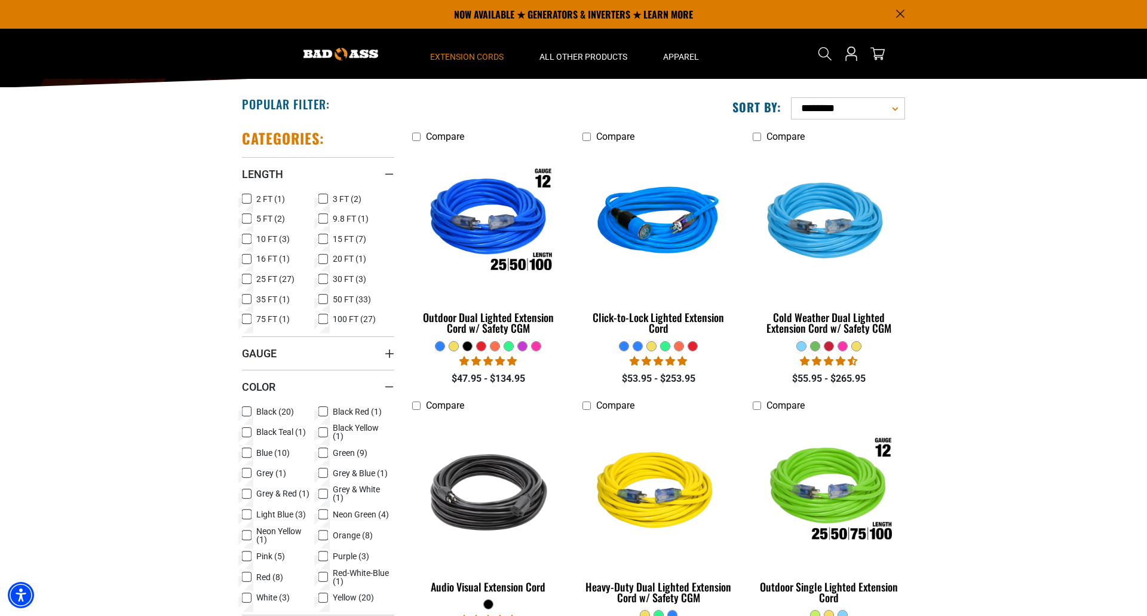
click at [245, 217] on icon at bounding box center [247, 219] width 10 height 16
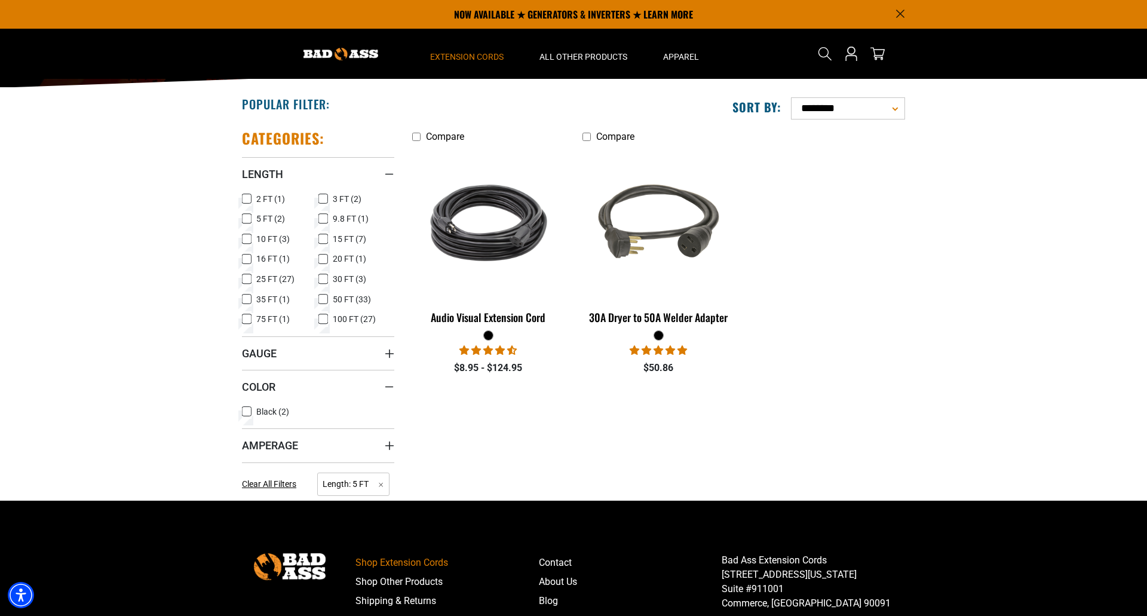
click at [245, 217] on icon at bounding box center [246, 219] width 7 height 7
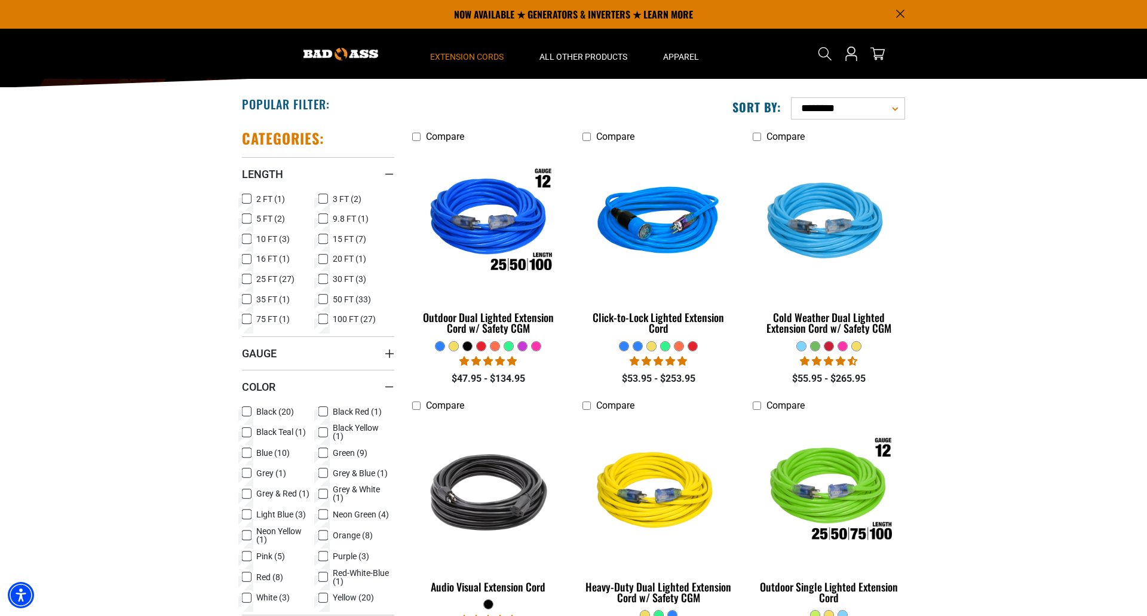
click at [323, 202] on icon at bounding box center [323, 199] width 10 height 16
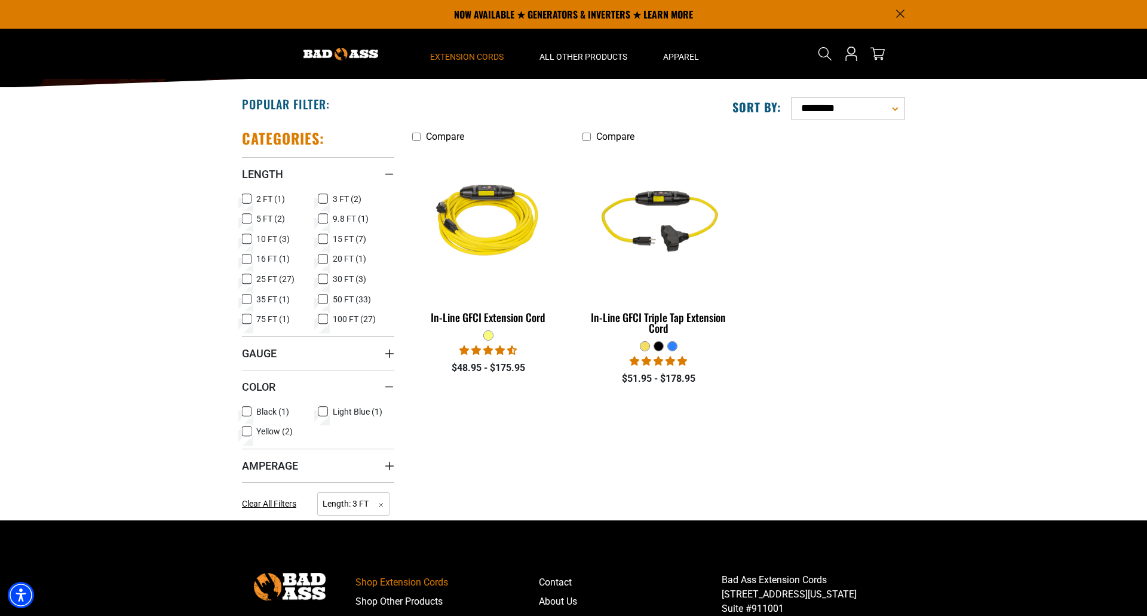
click at [323, 202] on icon at bounding box center [323, 199] width 7 height 7
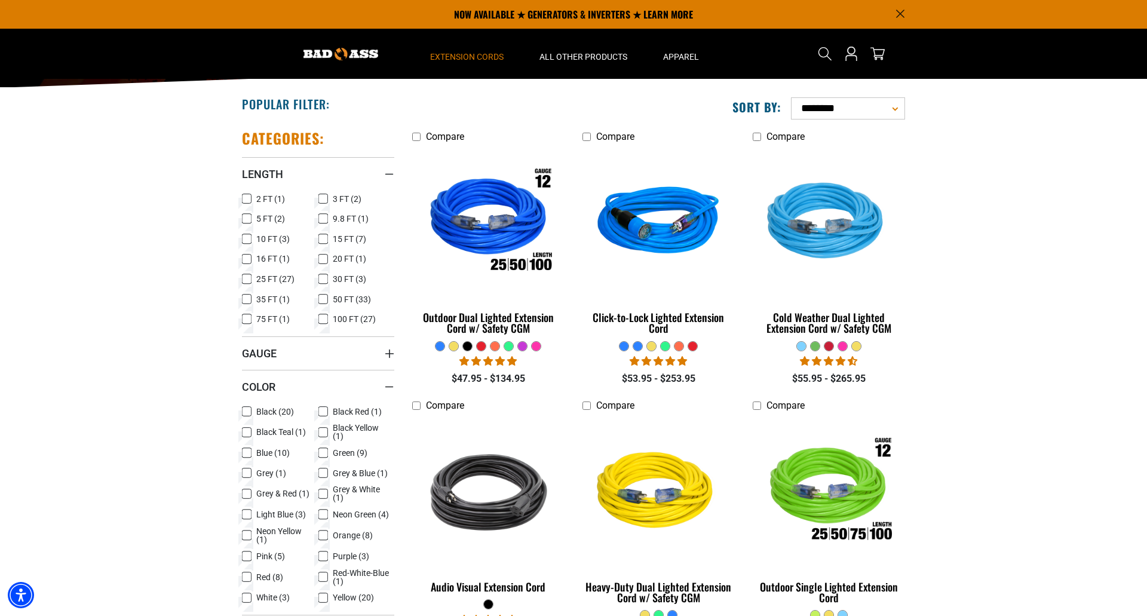
click at [320, 219] on icon at bounding box center [323, 219] width 10 height 16
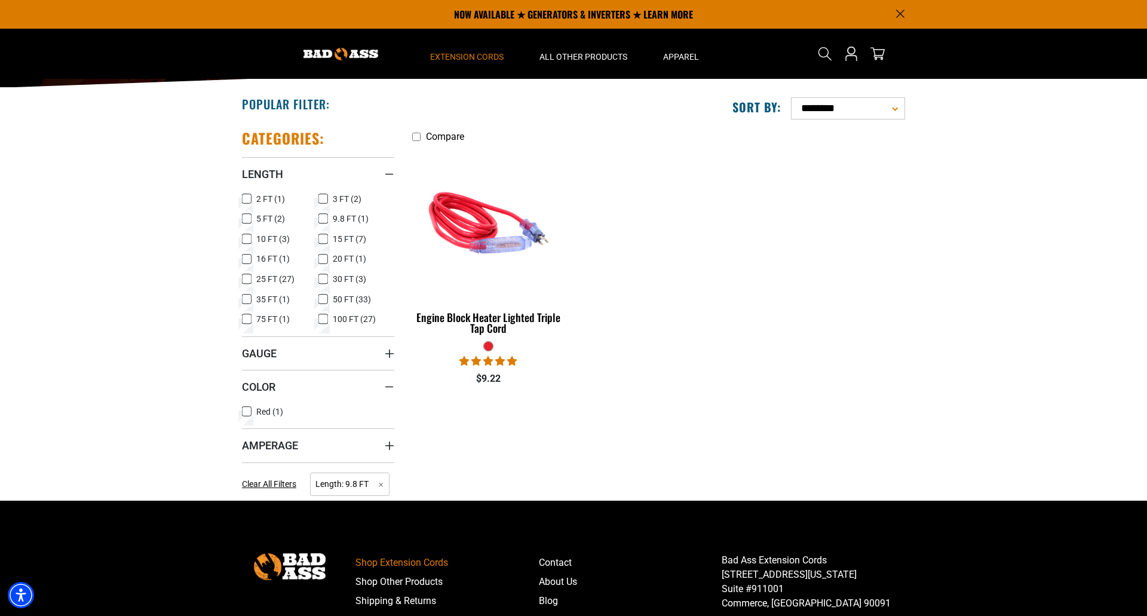
click at [320, 219] on icon at bounding box center [322, 218] width 5 height 3
click at [324, 240] on icon at bounding box center [323, 239] width 10 height 16
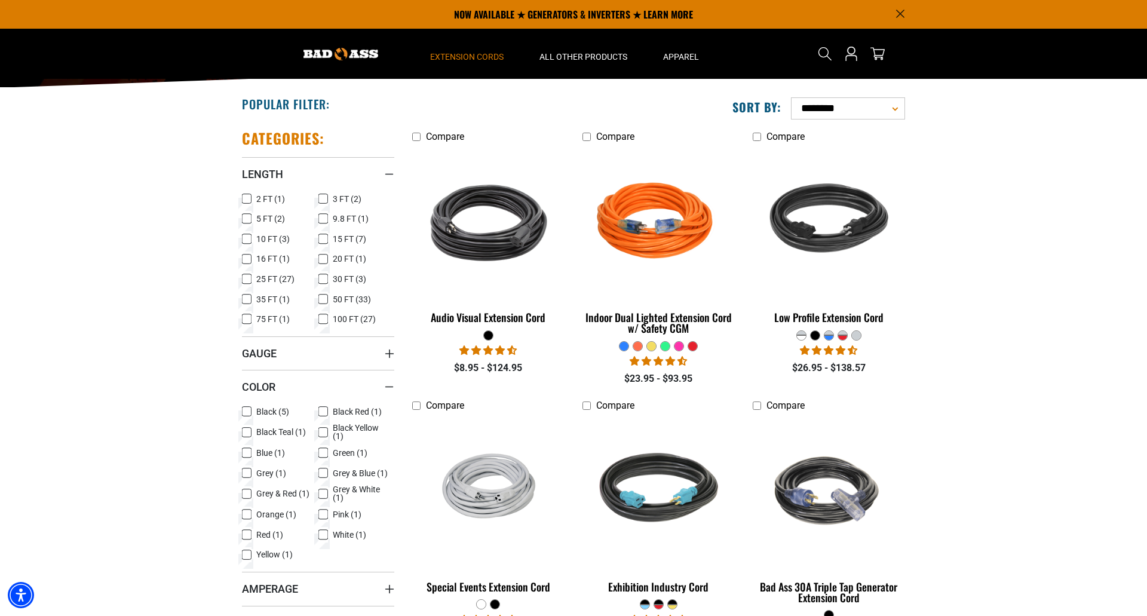
click at [324, 240] on icon at bounding box center [323, 239] width 7 height 7
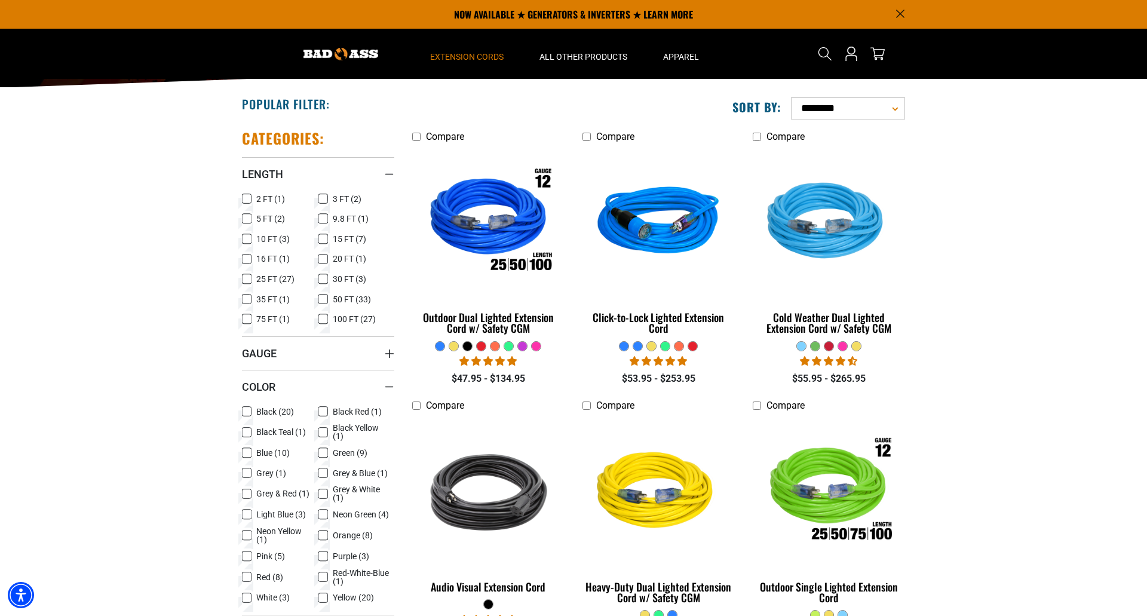
click at [249, 241] on icon at bounding box center [247, 239] width 10 height 16
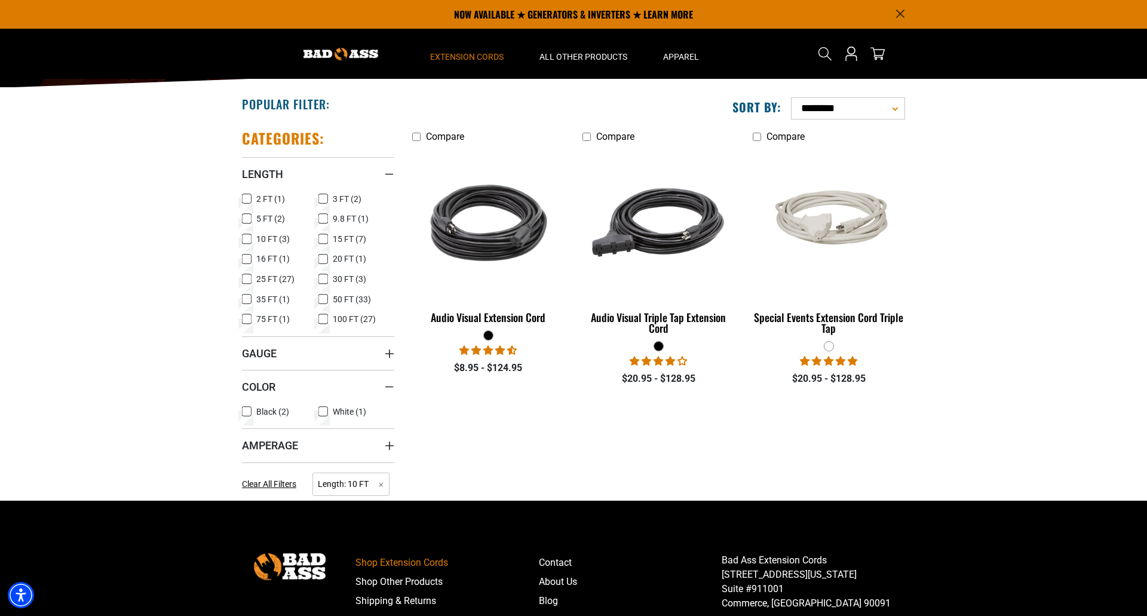
click at [249, 241] on icon at bounding box center [246, 239] width 7 height 7
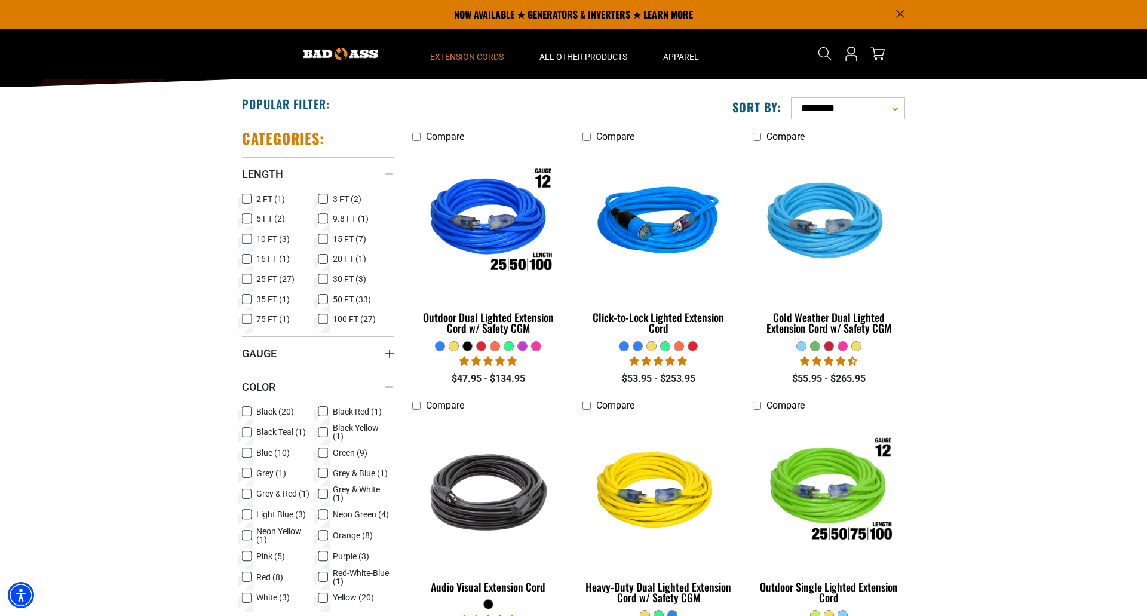
click at [246, 257] on icon at bounding box center [247, 260] width 10 height 16
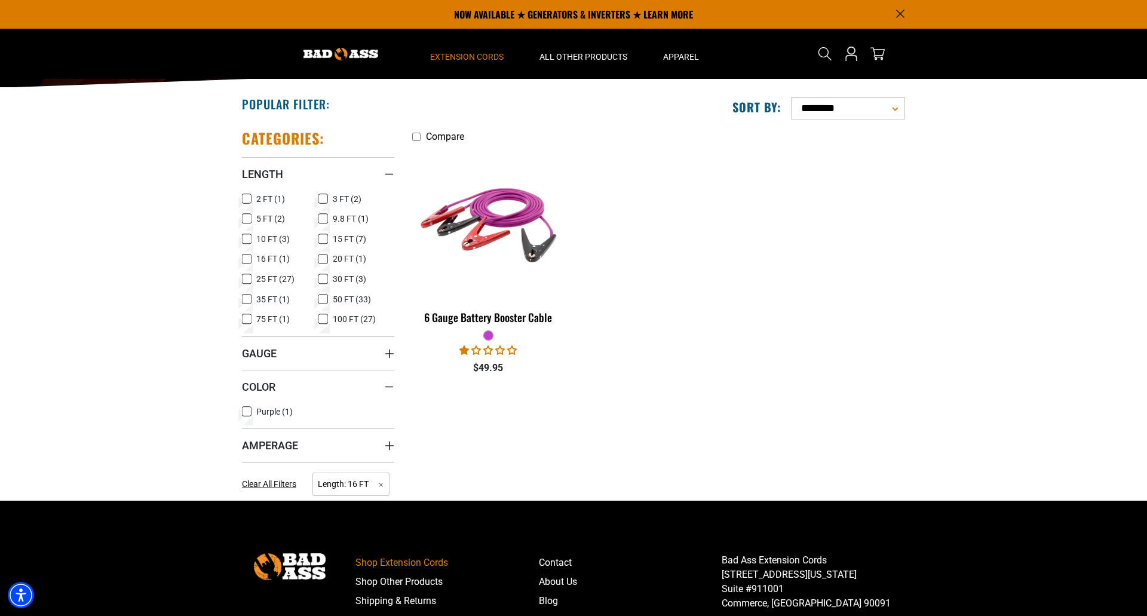
click at [246, 257] on icon at bounding box center [246, 259] width 7 height 7
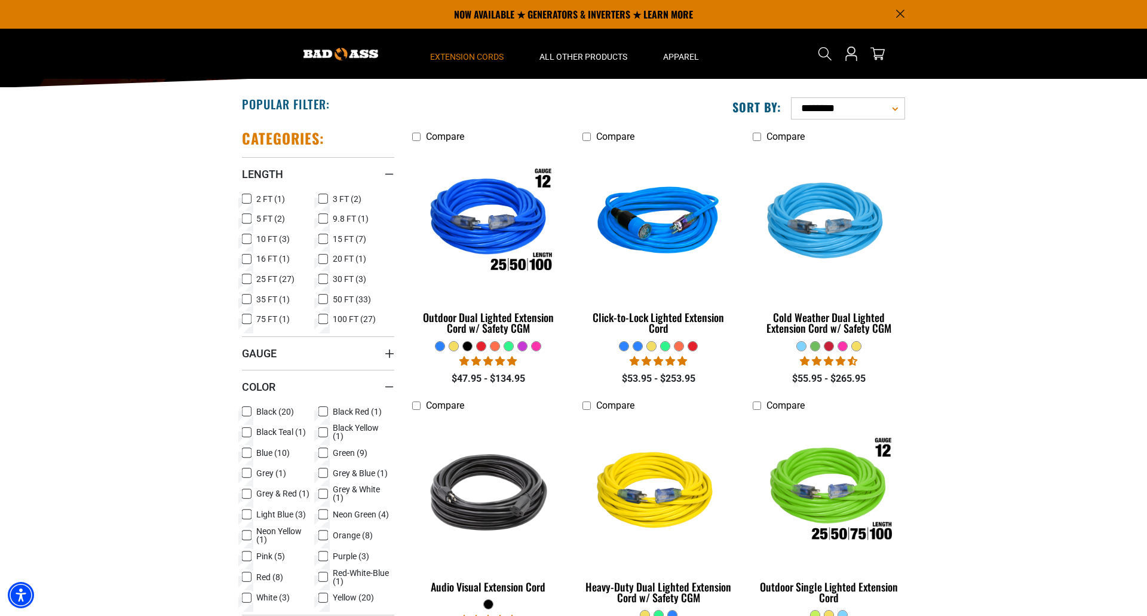
click at [324, 259] on icon at bounding box center [323, 260] width 10 height 16
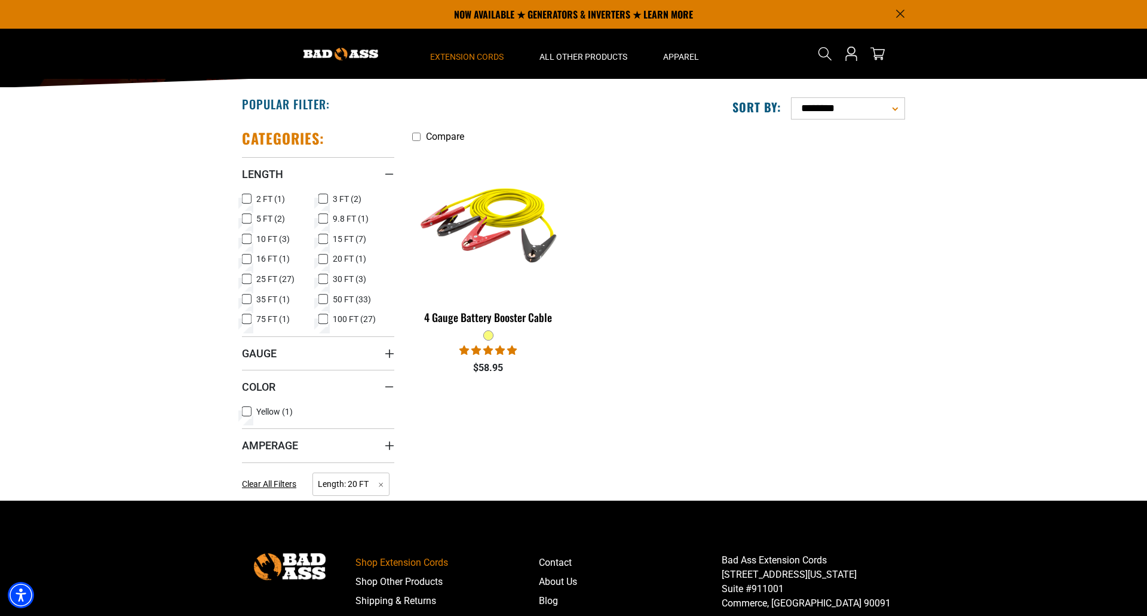
click at [324, 259] on icon at bounding box center [322, 258] width 5 height 3
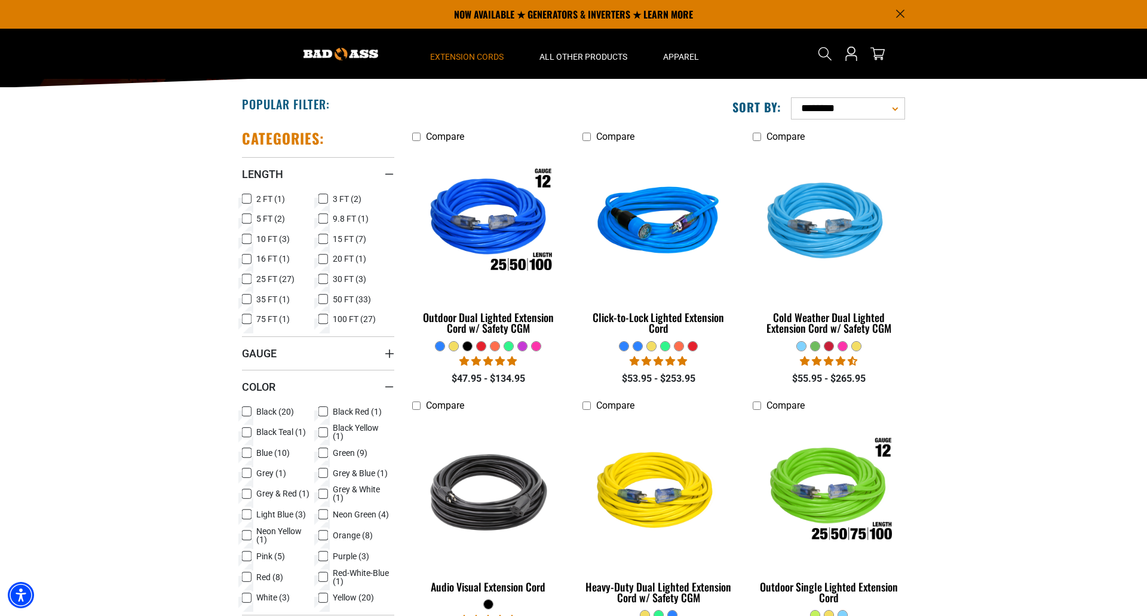
click at [246, 279] on icon at bounding box center [247, 279] width 10 height 16
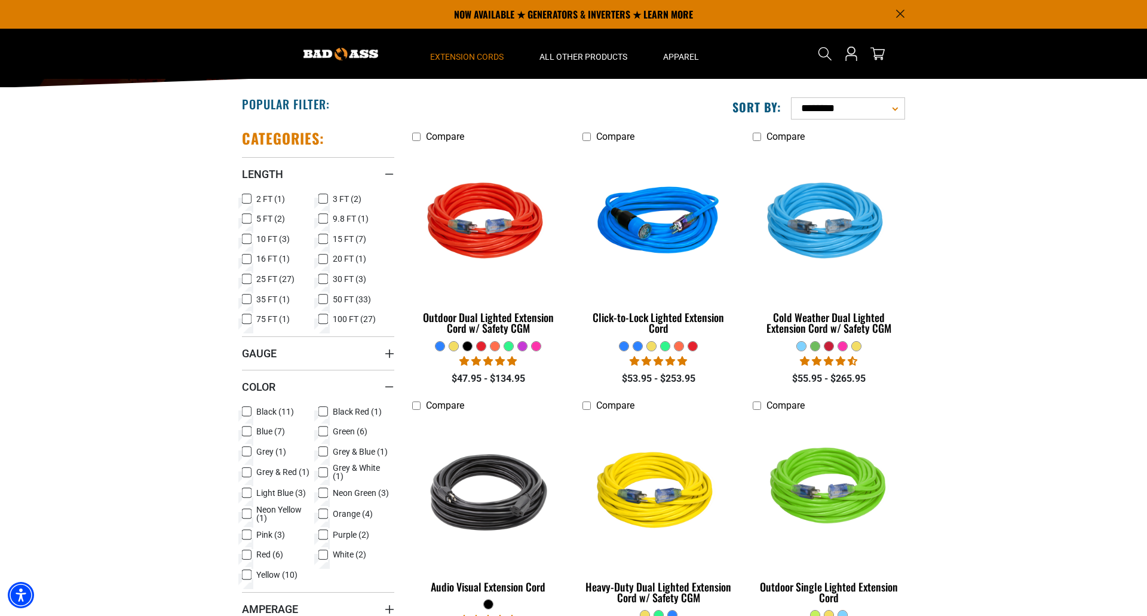
click at [246, 279] on icon at bounding box center [246, 279] width 7 height 7
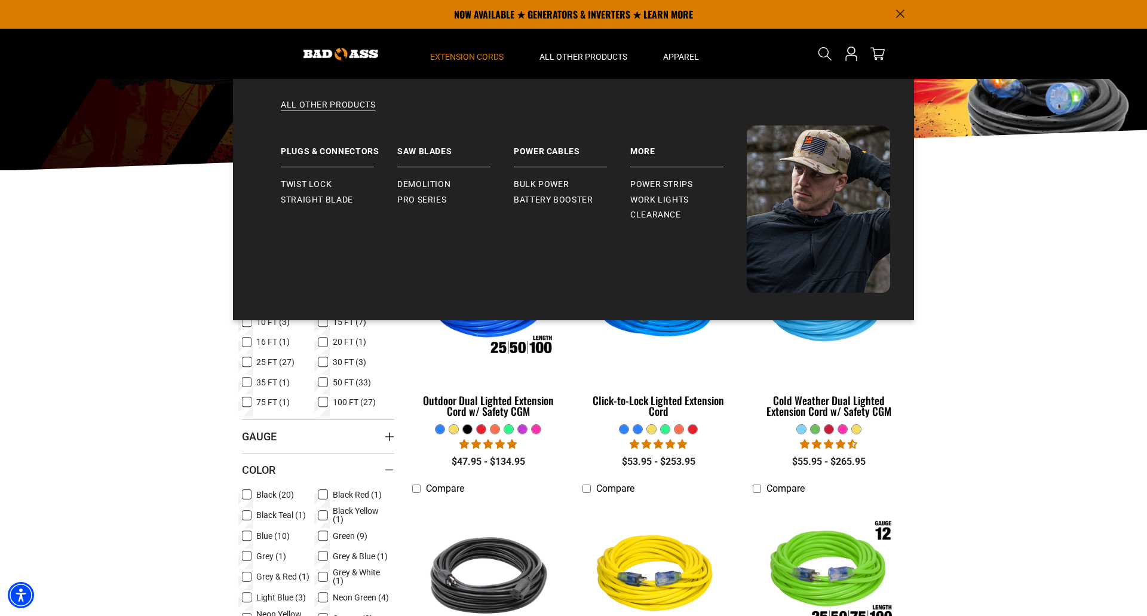
scroll to position [129, 0]
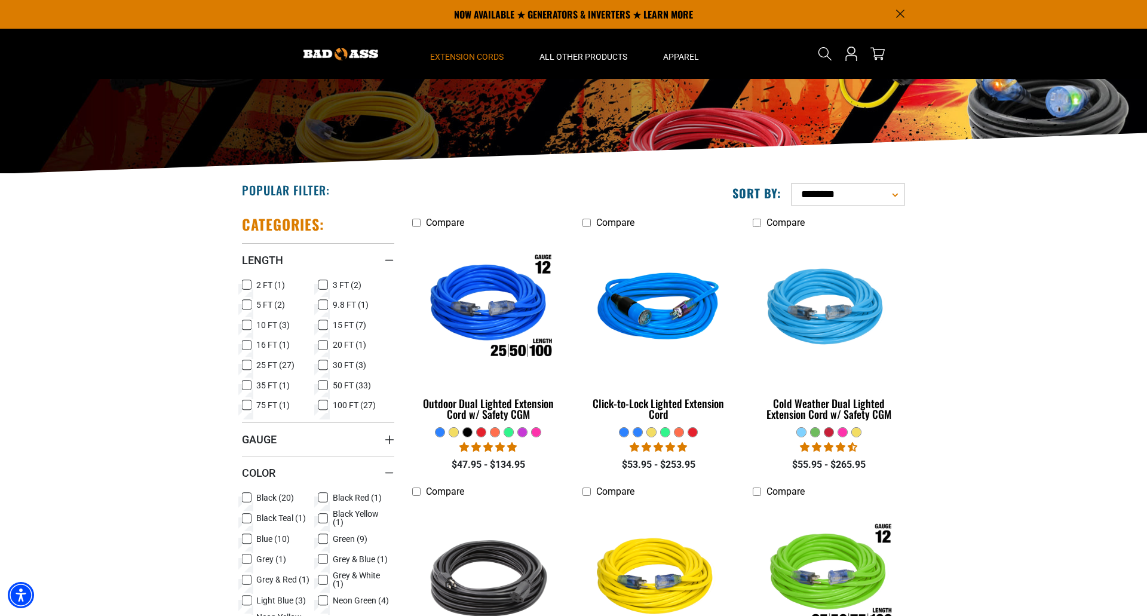
drag, startPoint x: 200, startPoint y: 138, endPoint x: 980, endPoint y: 502, distance: 860.9
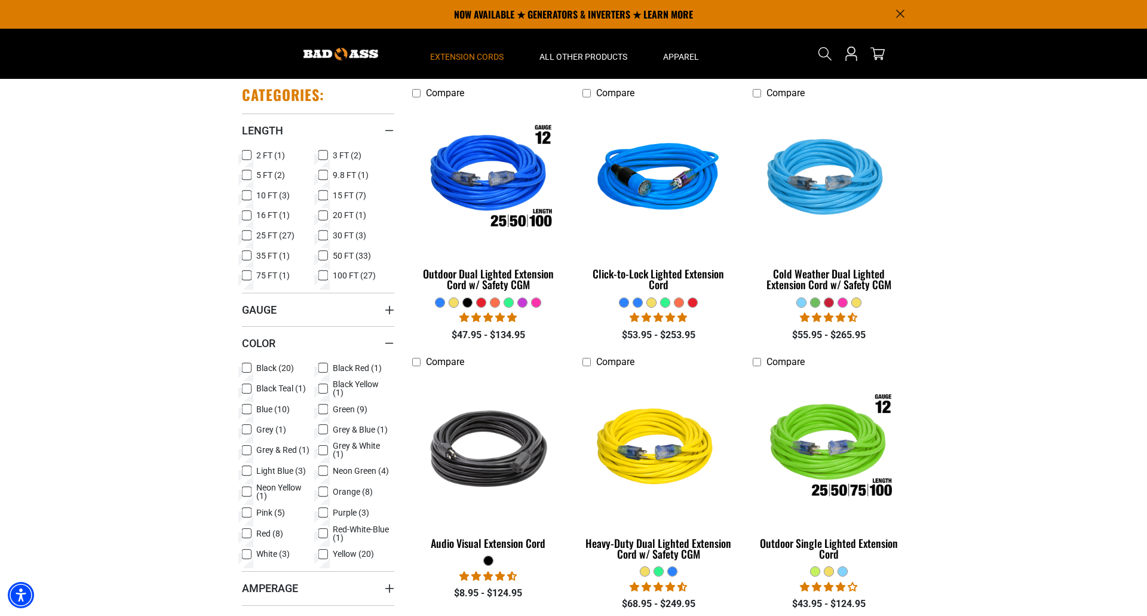
scroll to position [258, 0]
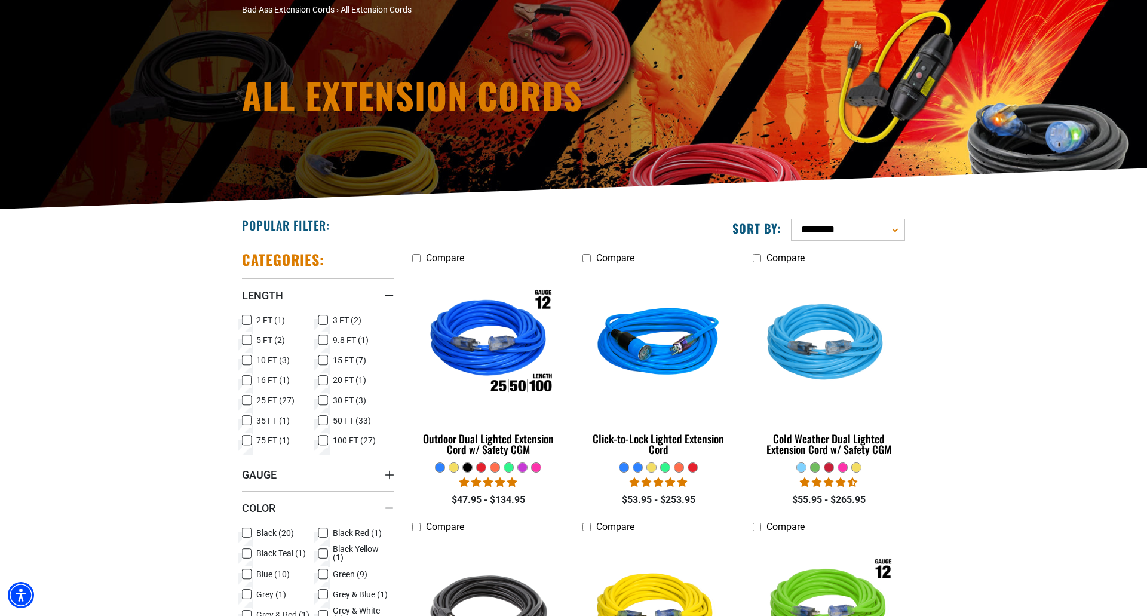
scroll to position [129, 0]
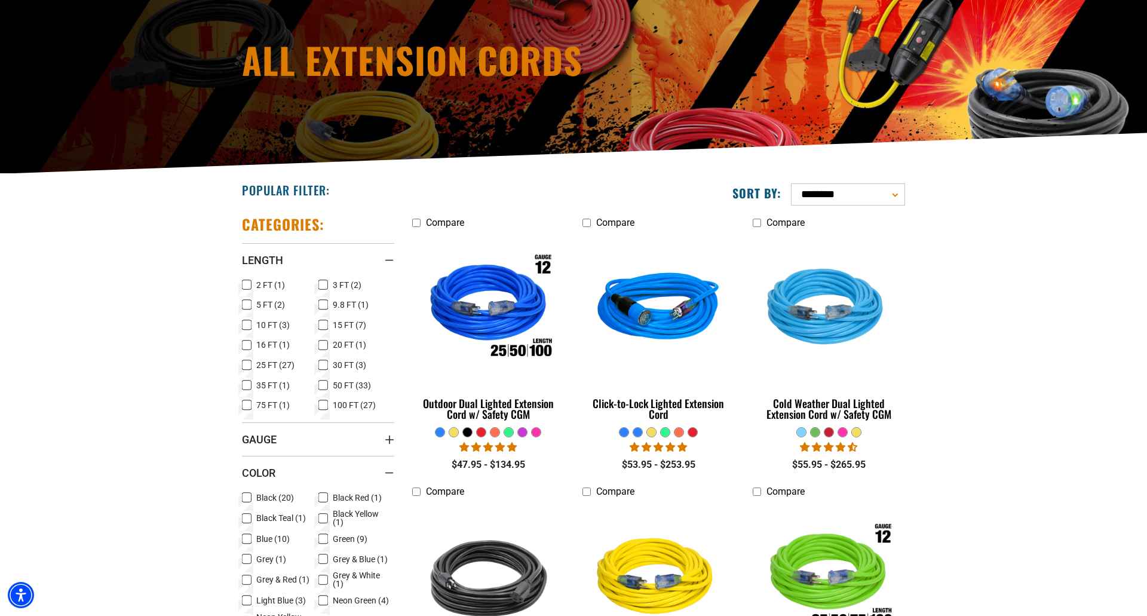
drag, startPoint x: 315, startPoint y: 157, endPoint x: 1056, endPoint y: 525, distance: 827.2
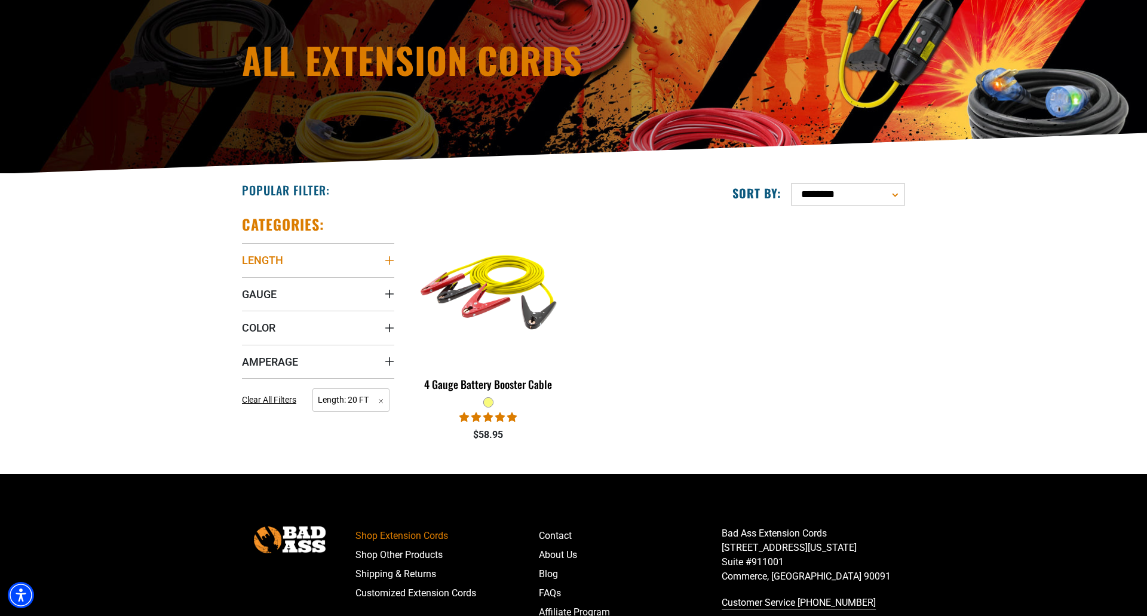
click at [372, 262] on summary "Length" at bounding box center [318, 259] width 152 height 33
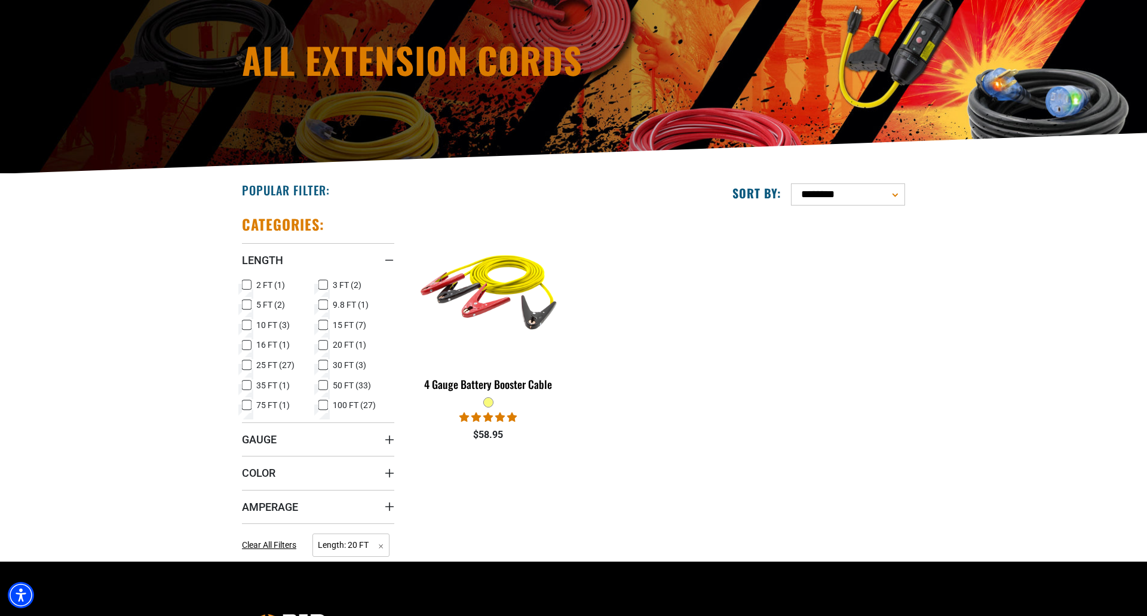
click at [250, 362] on icon at bounding box center [247, 365] width 10 height 16
click at [323, 345] on icon at bounding box center [322, 345] width 5 height 3
